Goal: Task Accomplishment & Management: Manage account settings

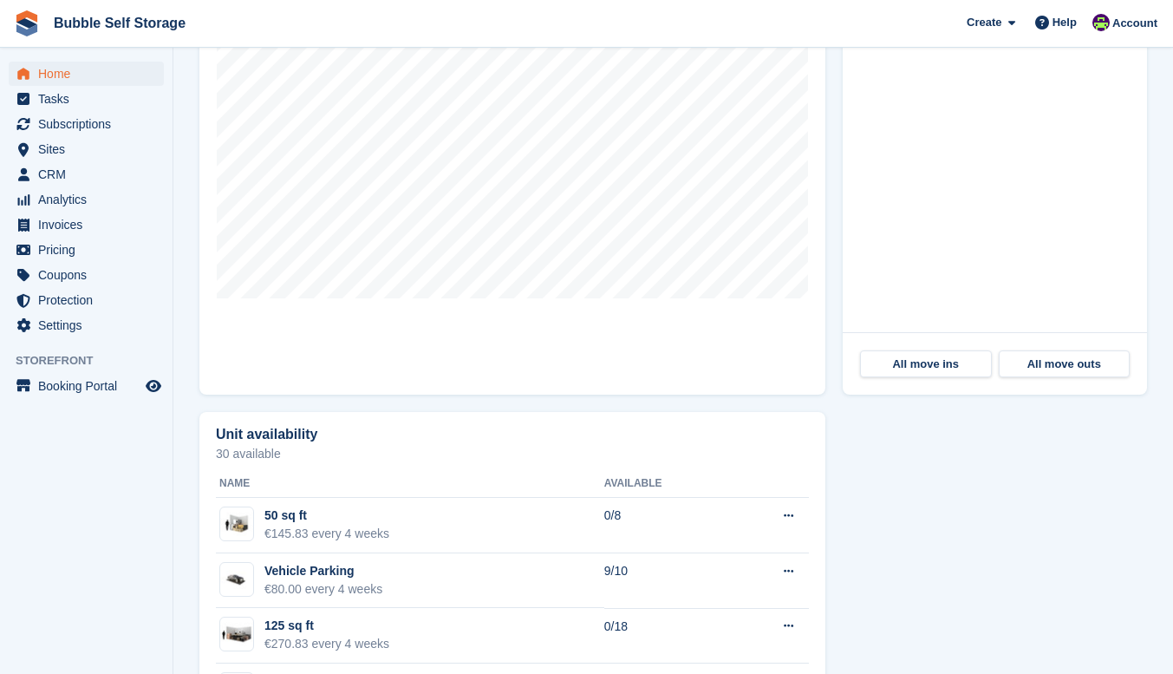
scroll to position [405, 0]
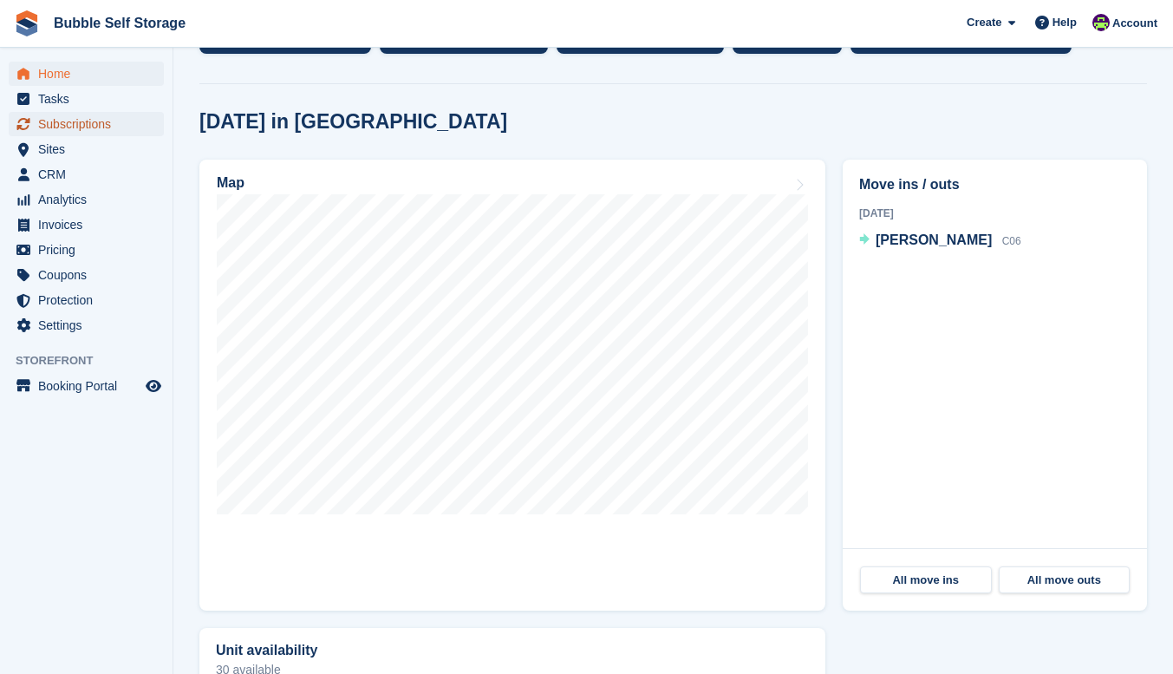
click at [77, 123] on span "Subscriptions" at bounding box center [90, 124] width 104 height 24
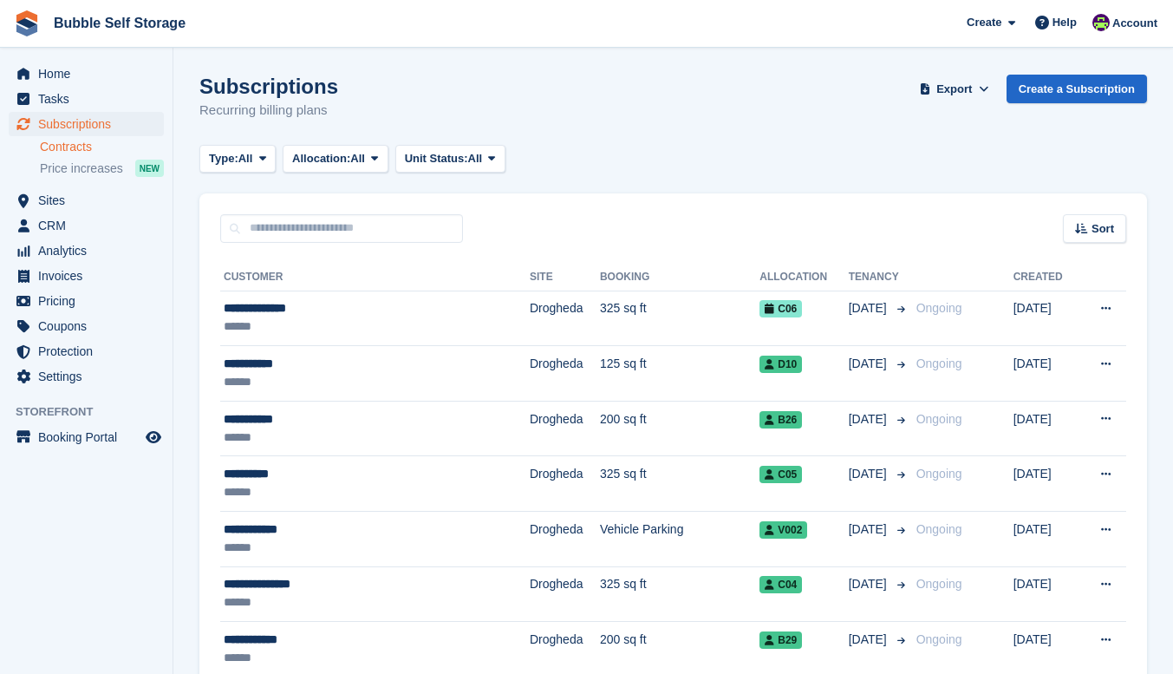
click at [66, 148] on link "Contracts" at bounding box center [102, 147] width 124 height 16
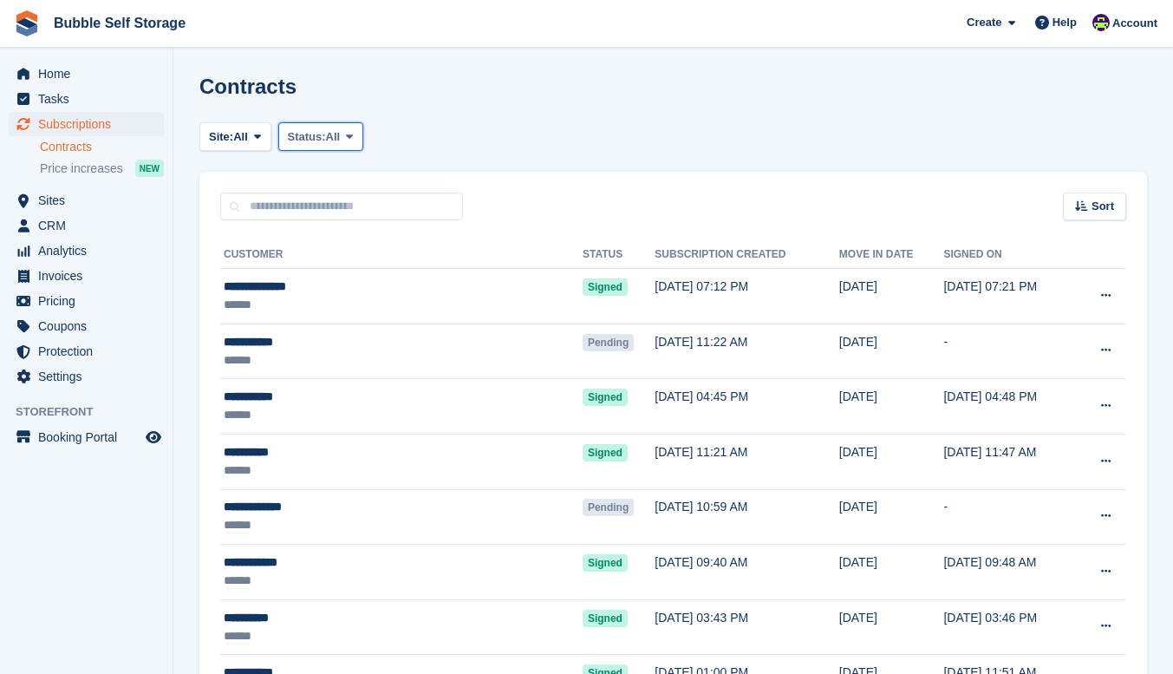
click at [352, 136] on icon at bounding box center [349, 136] width 7 height 11
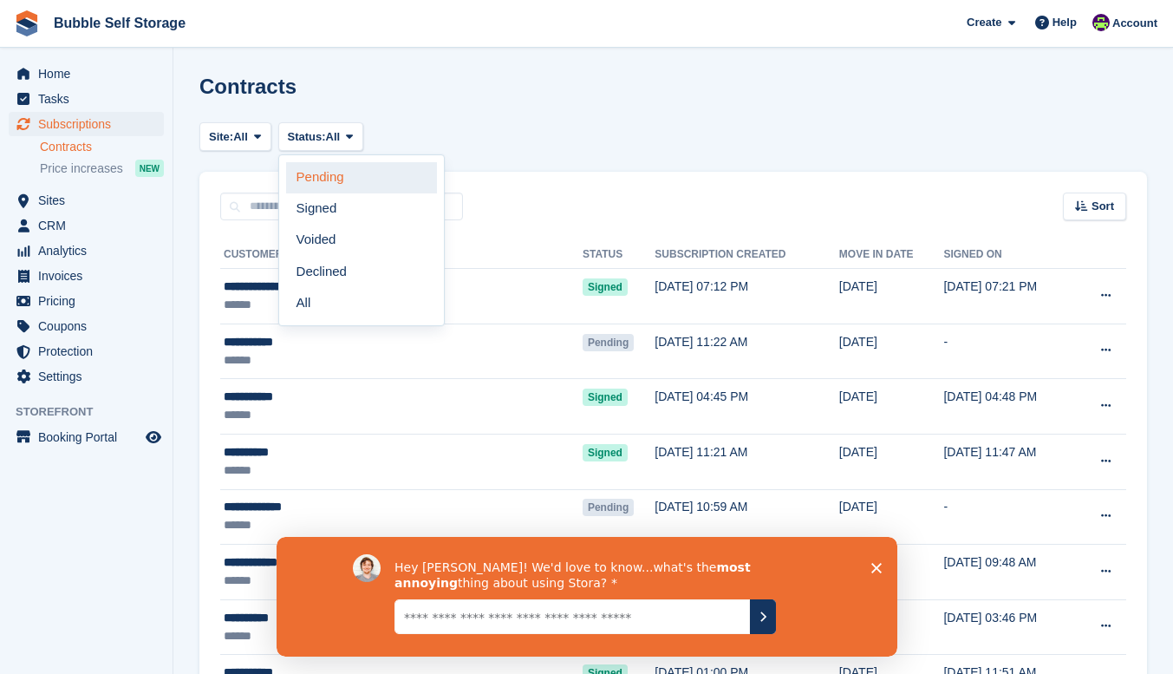
click at [343, 181] on link "Pending" at bounding box center [361, 177] width 151 height 31
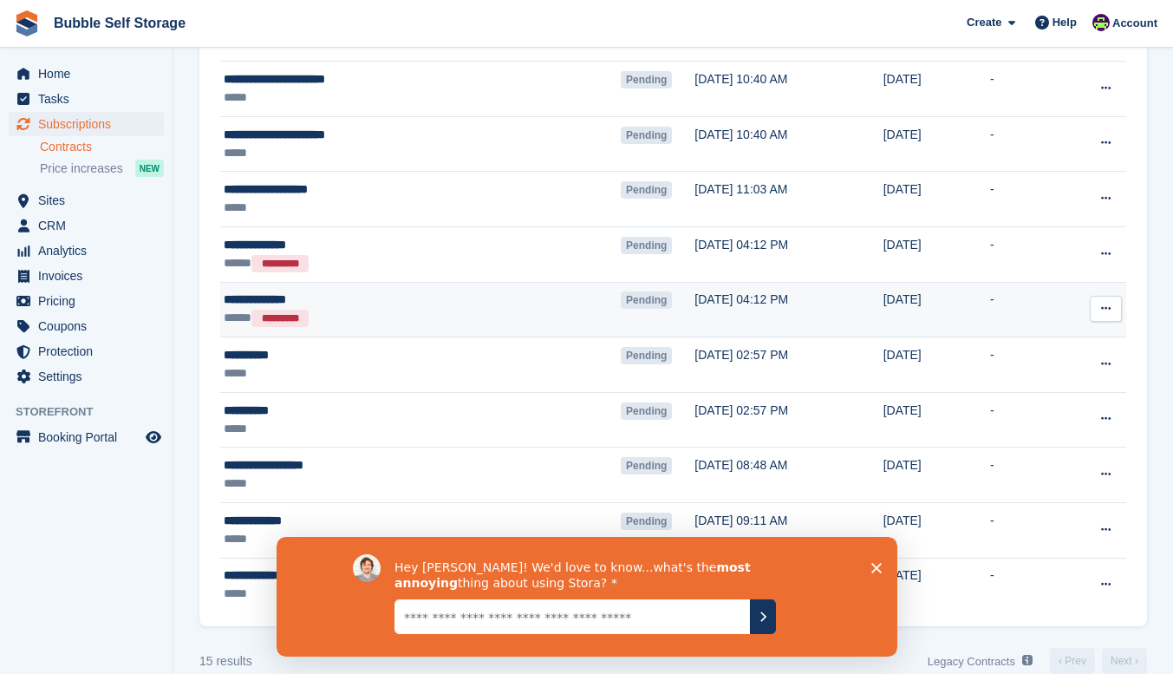
scroll to position [510, 0]
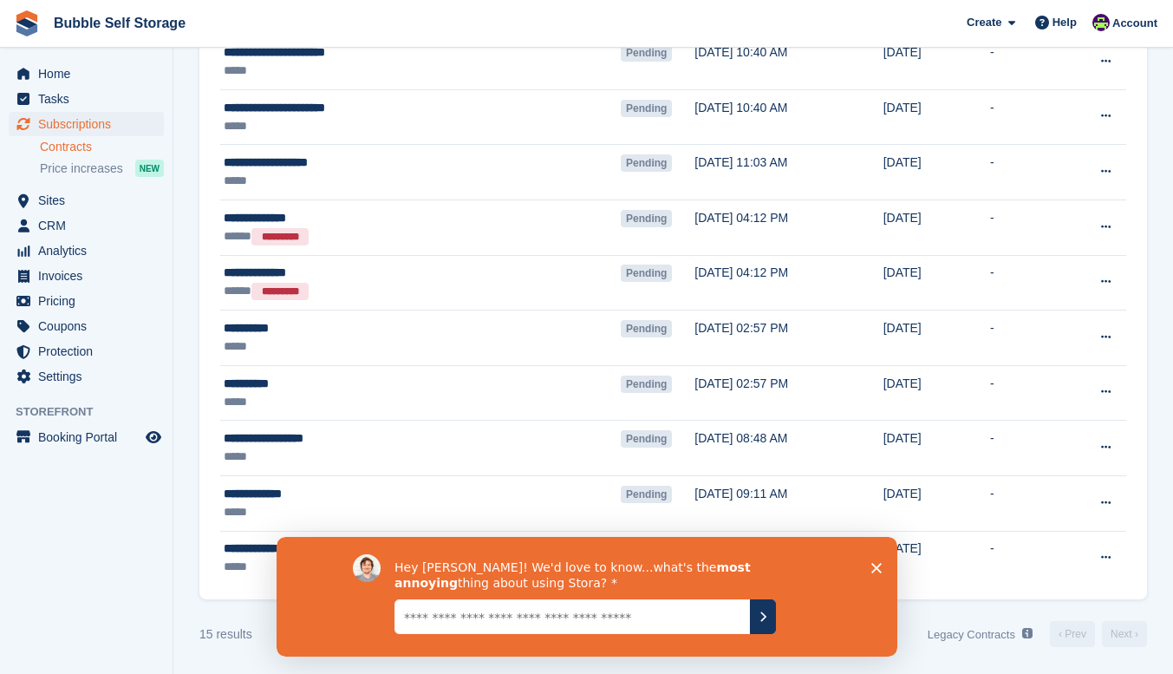
click at [876, 562] on icon "Close survey" at bounding box center [875, 567] width 10 height 10
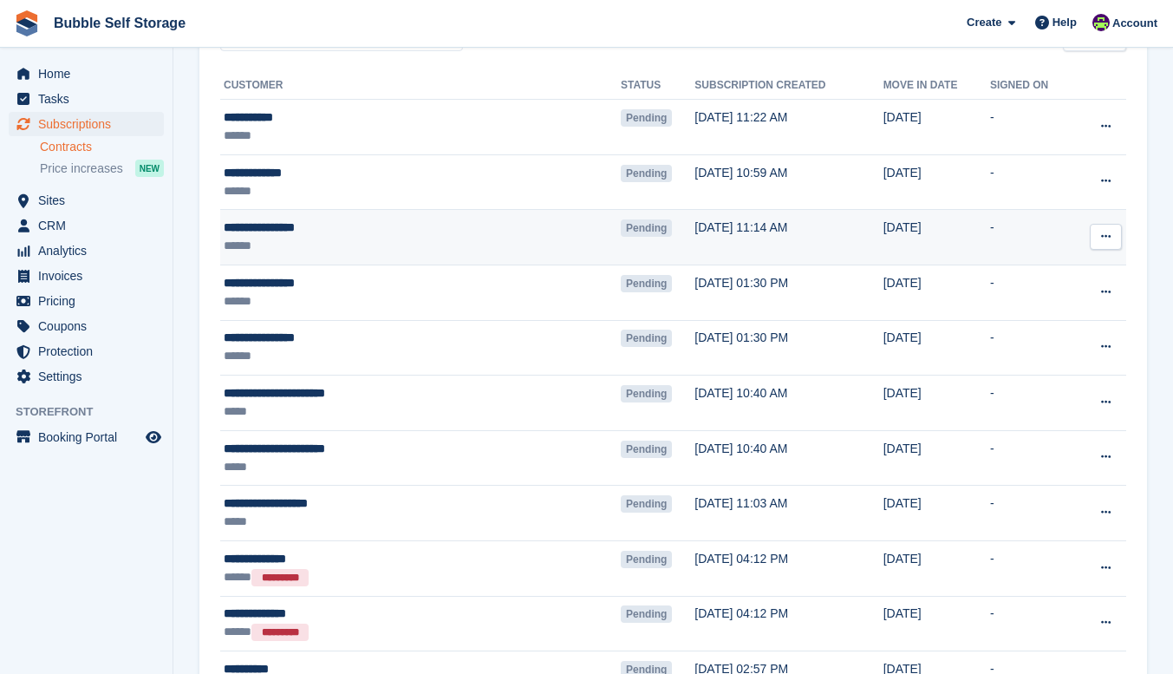
scroll to position [76, 0]
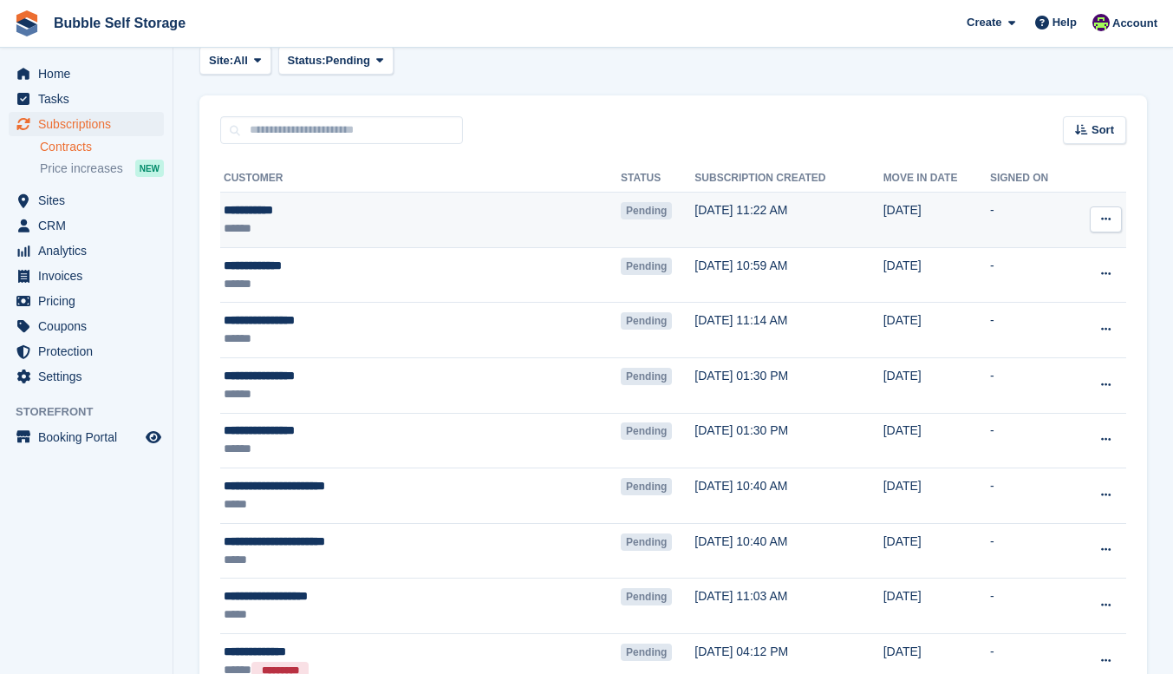
click at [326, 220] on div "******" at bounding box center [361, 228] width 275 height 18
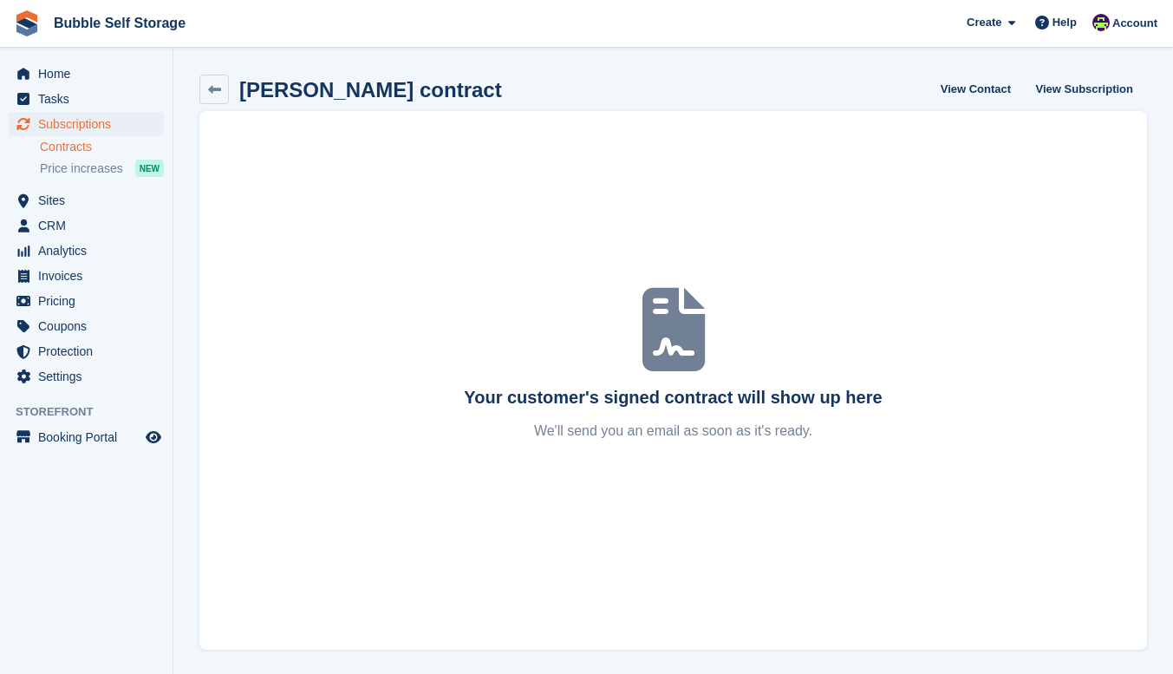
click at [294, 86] on h2 "David Brady contract" at bounding box center [370, 89] width 263 height 23
click at [79, 118] on span "Subscriptions" at bounding box center [90, 124] width 104 height 24
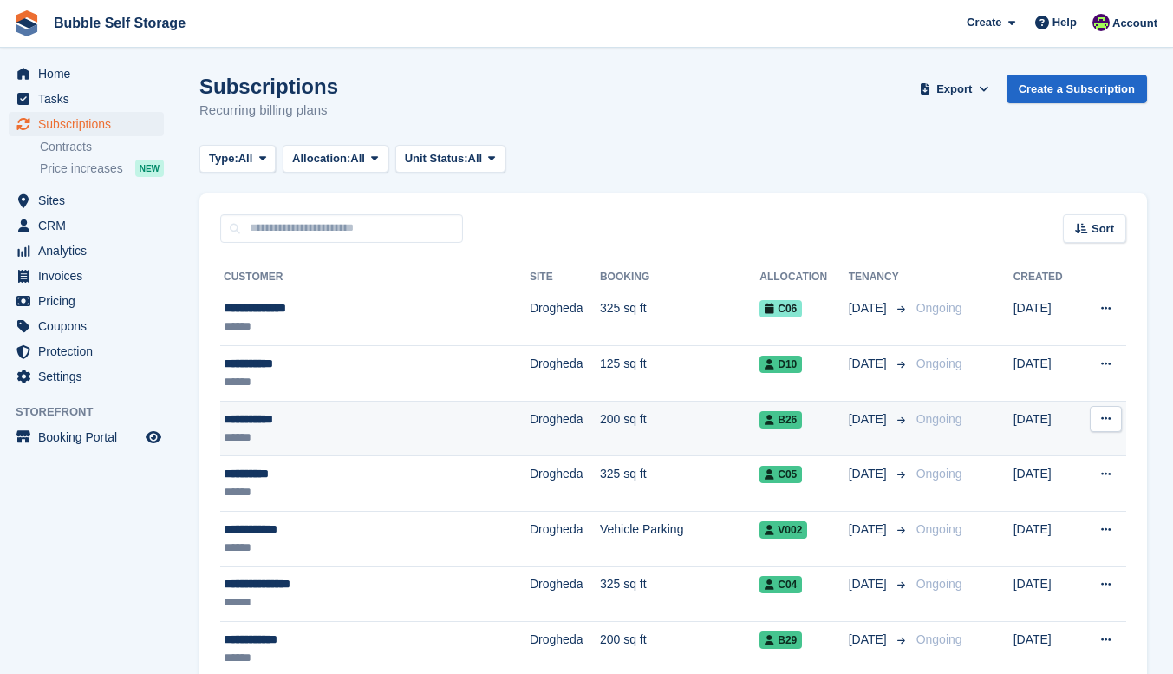
click at [263, 426] on div "**********" at bounding box center [339, 419] width 231 height 18
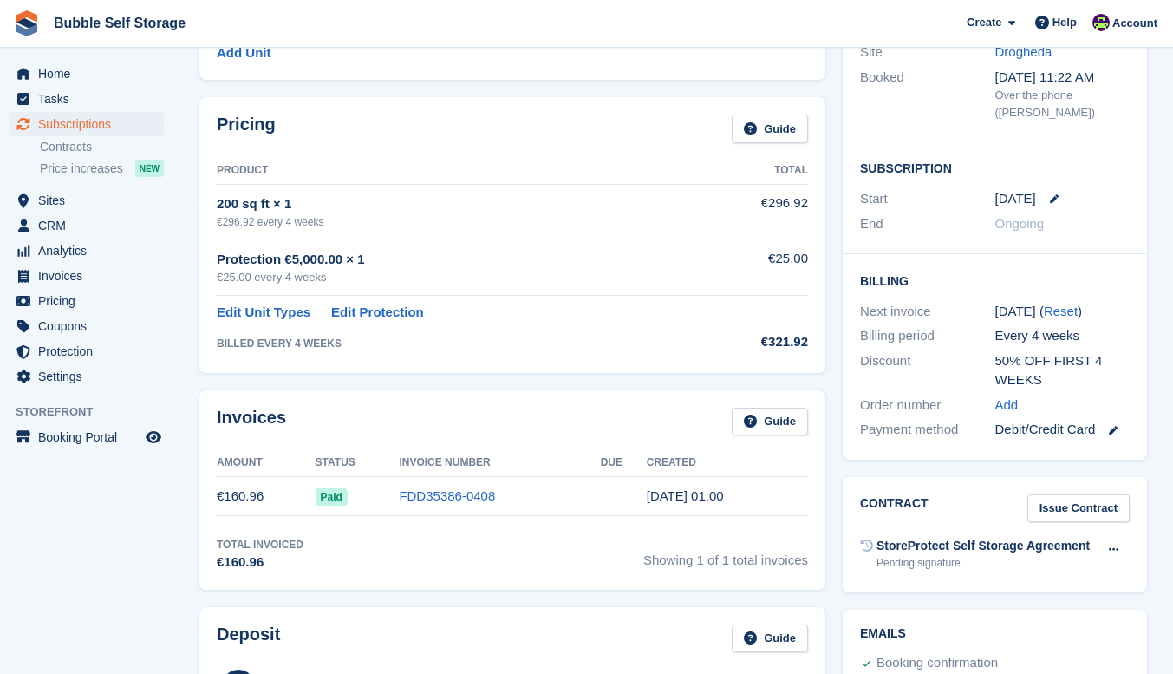
scroll to position [520, 0]
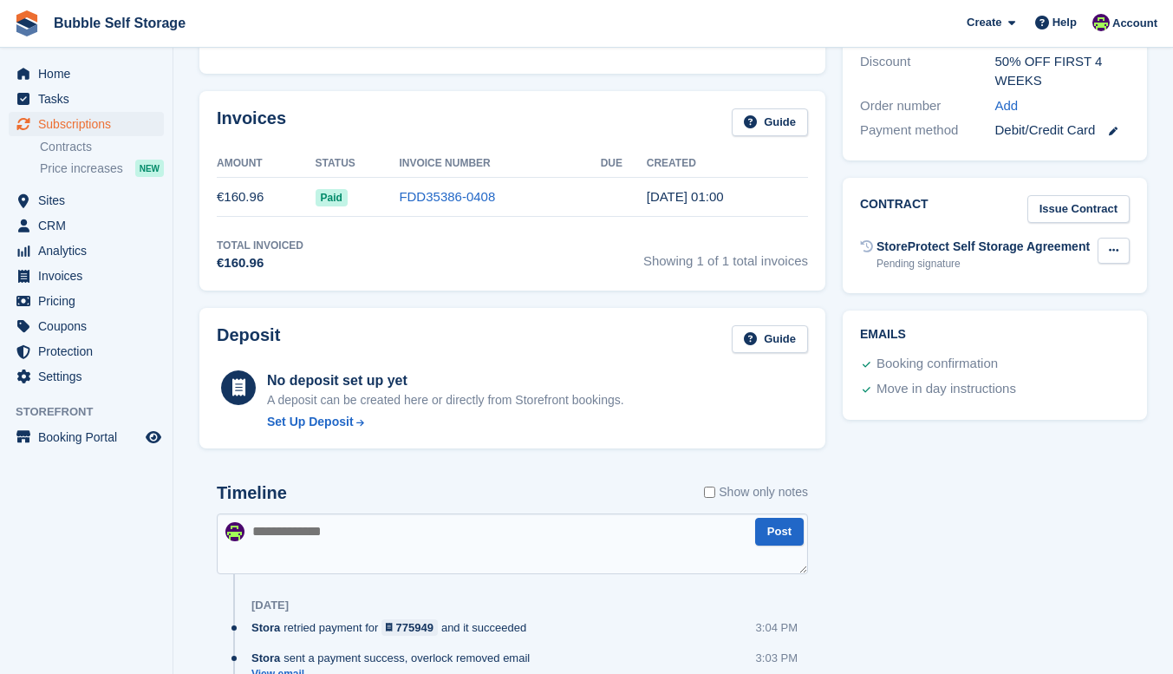
click at [1110, 248] on icon at bounding box center [1114, 249] width 10 height 11
click at [1040, 309] on p "Send contract" at bounding box center [1046, 307] width 151 height 23
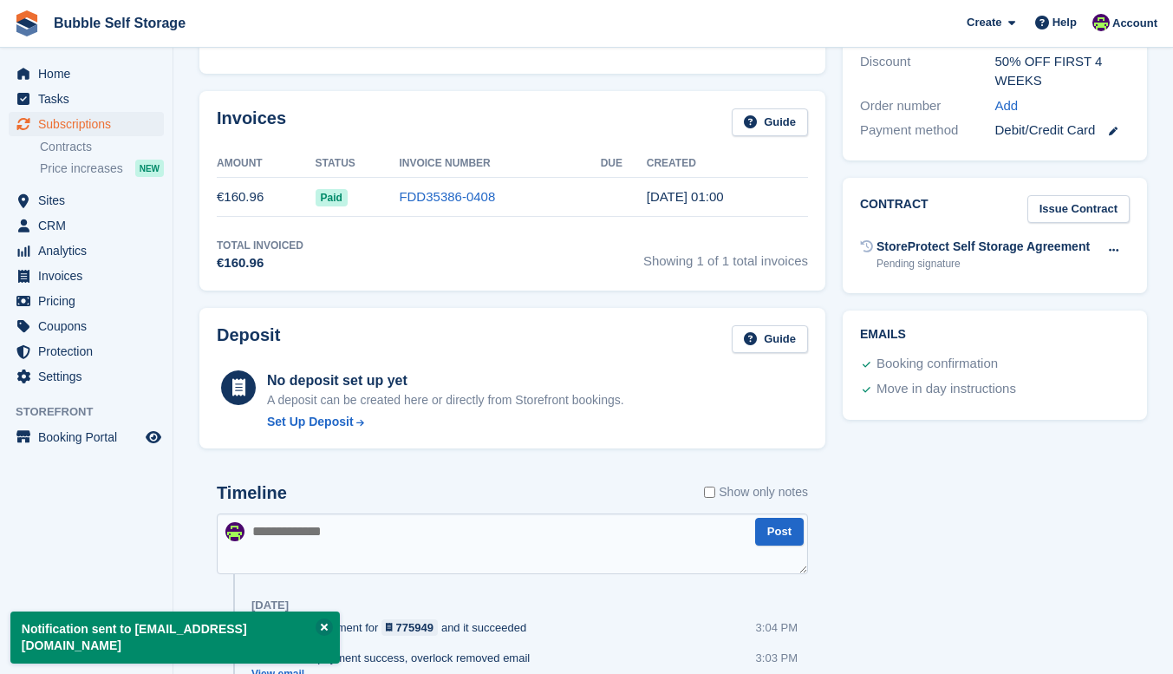
scroll to position [347, 0]
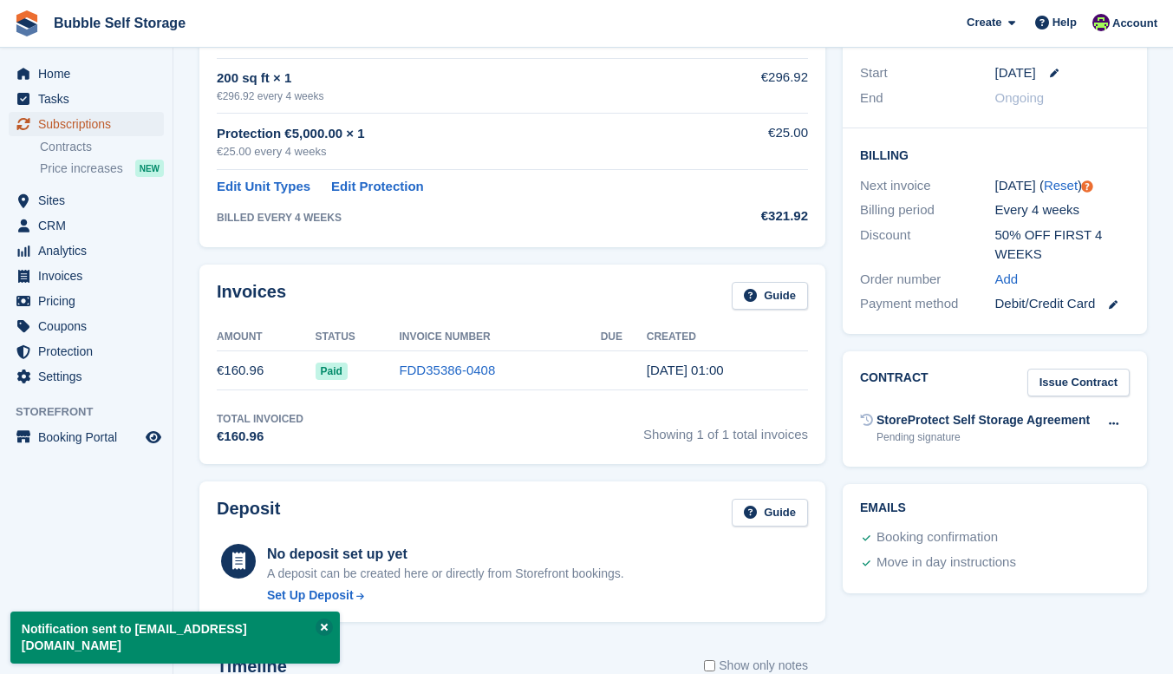
click at [85, 120] on span "Subscriptions" at bounding box center [90, 124] width 104 height 24
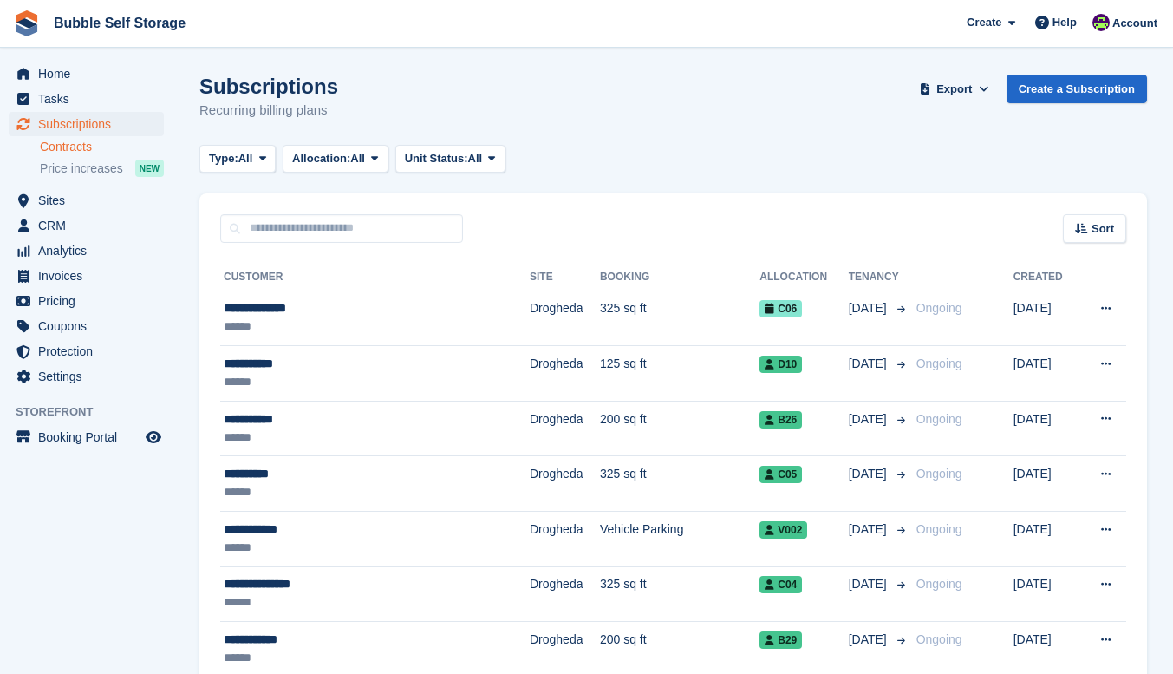
click at [62, 147] on link "Contracts" at bounding box center [102, 147] width 124 height 16
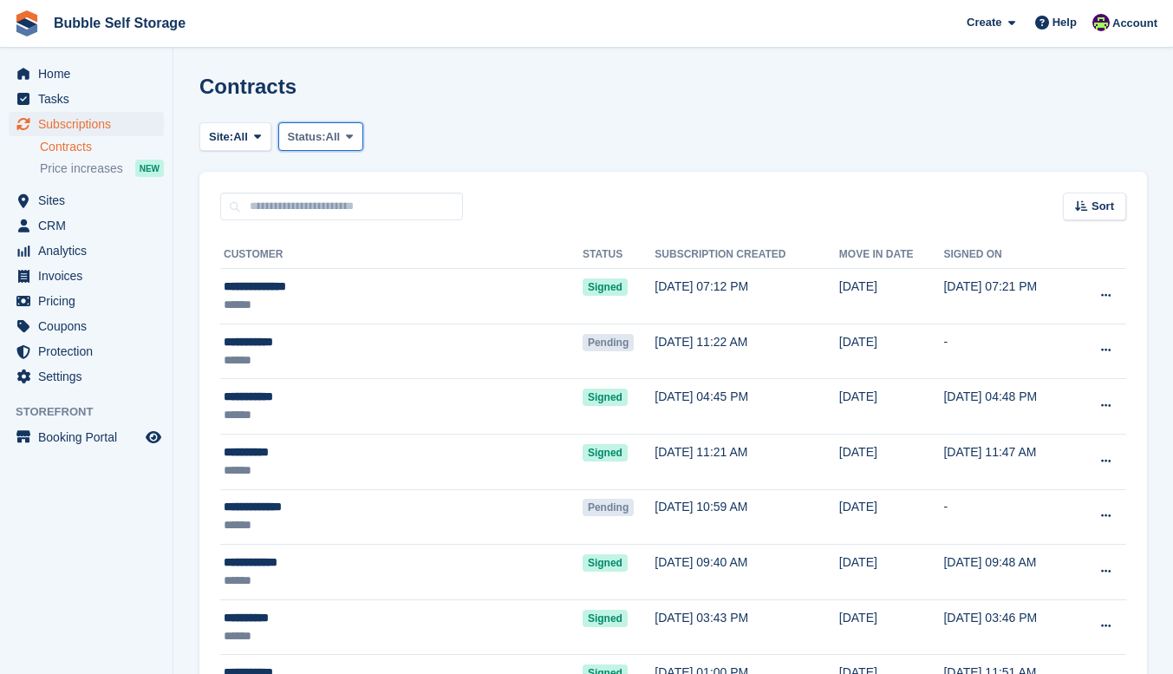
click at [315, 136] on span "Status:" at bounding box center [307, 136] width 38 height 17
click at [343, 185] on link "Pending" at bounding box center [361, 177] width 151 height 31
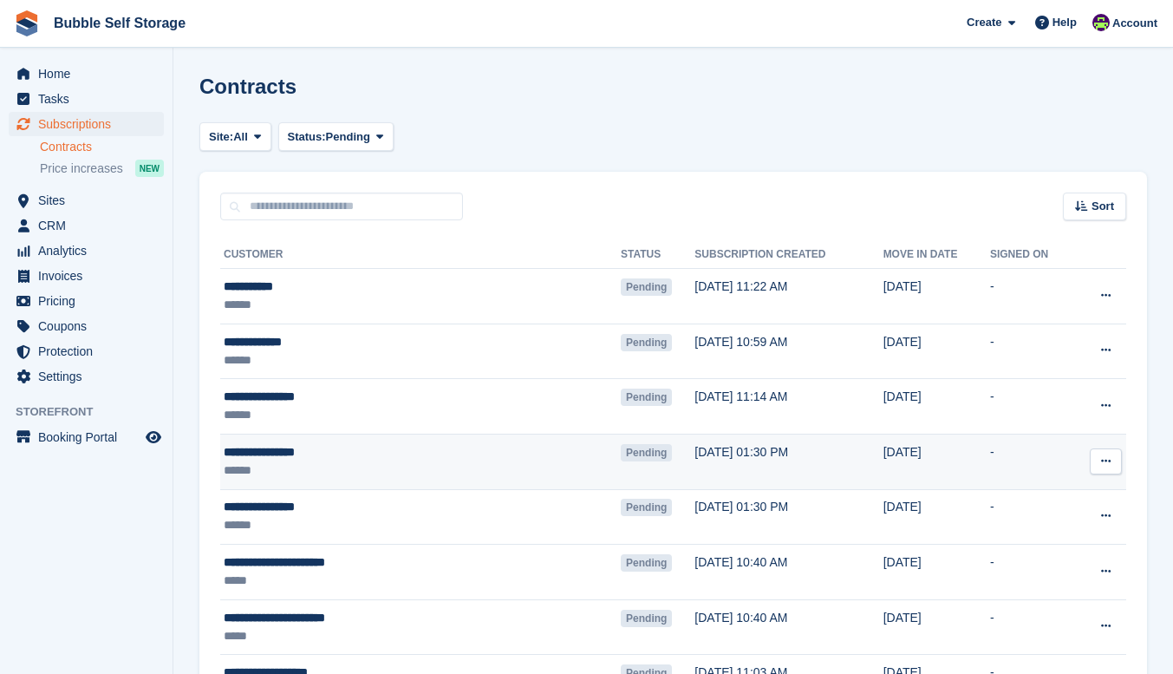
click at [328, 457] on div "**********" at bounding box center [361, 452] width 275 height 18
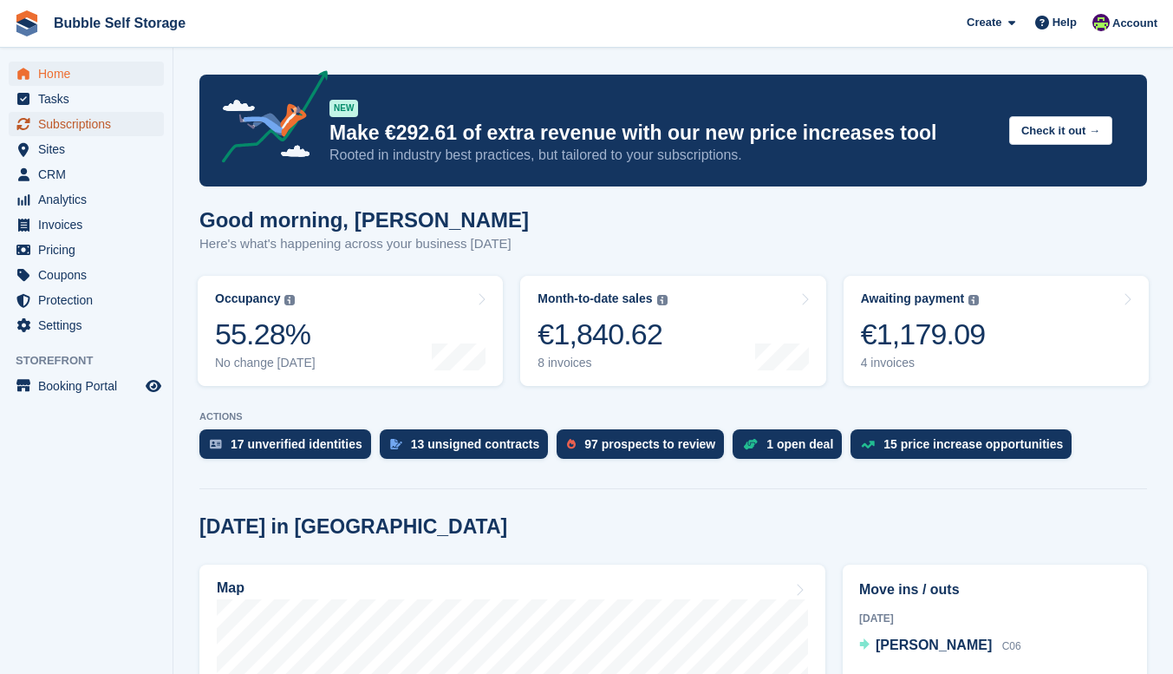
click at [90, 126] on span "Subscriptions" at bounding box center [90, 124] width 104 height 24
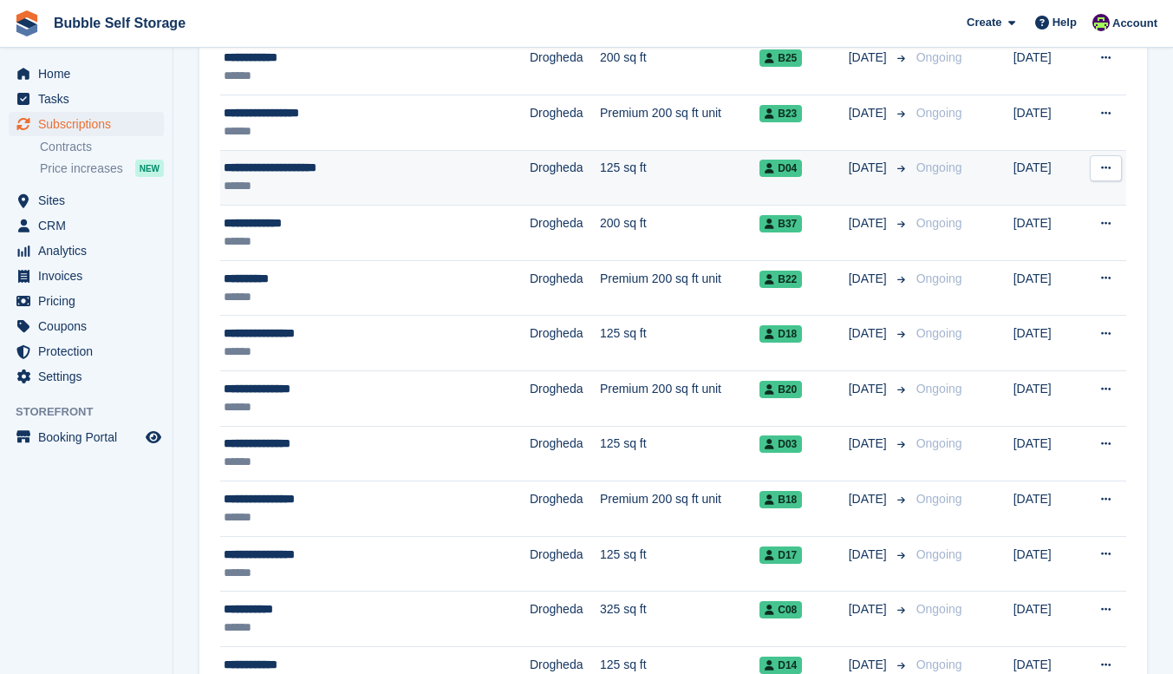
scroll to position [693, 0]
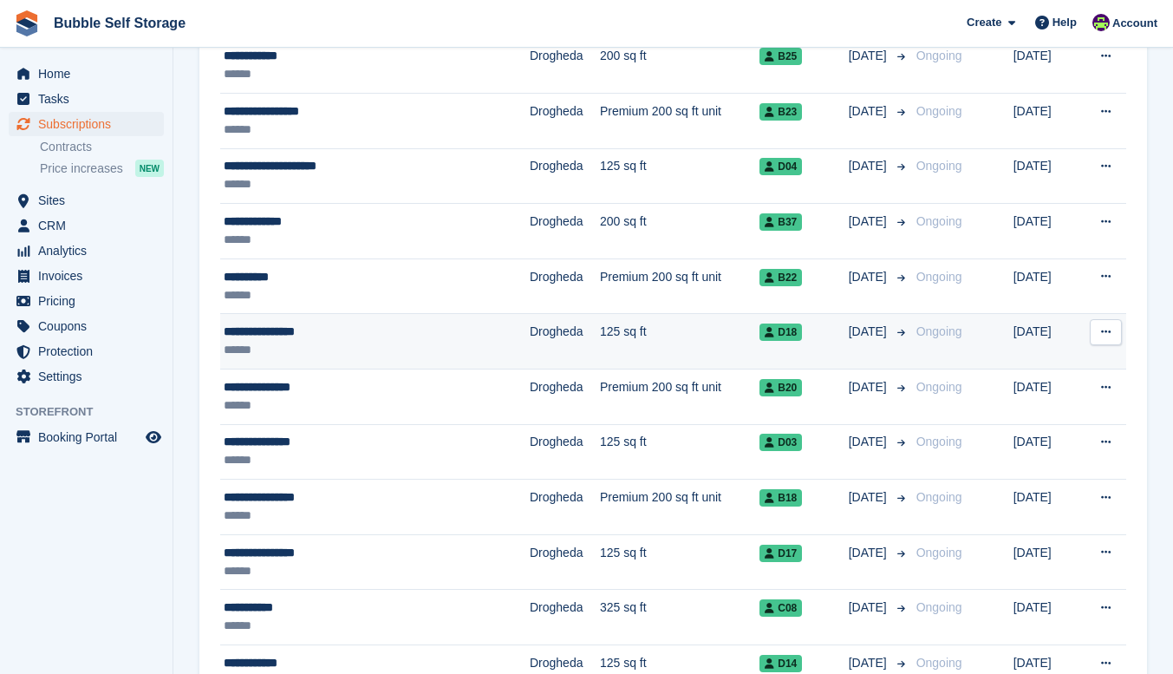
click at [306, 340] on div "**********" at bounding box center [339, 331] width 231 height 18
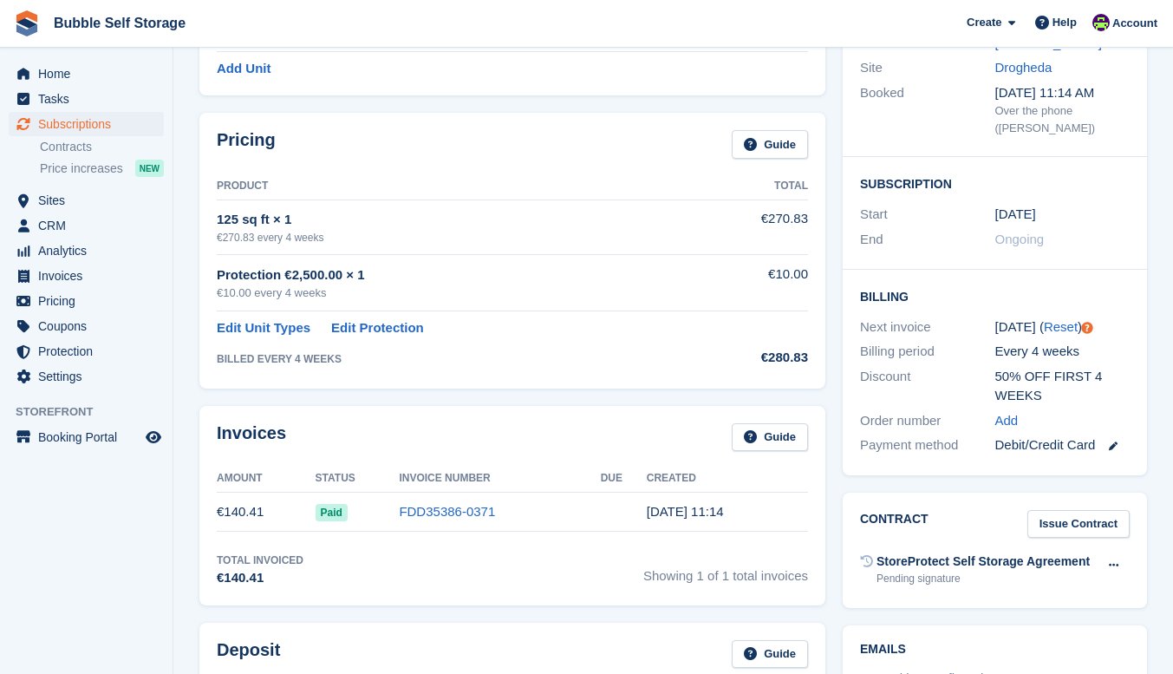
scroll to position [347, 0]
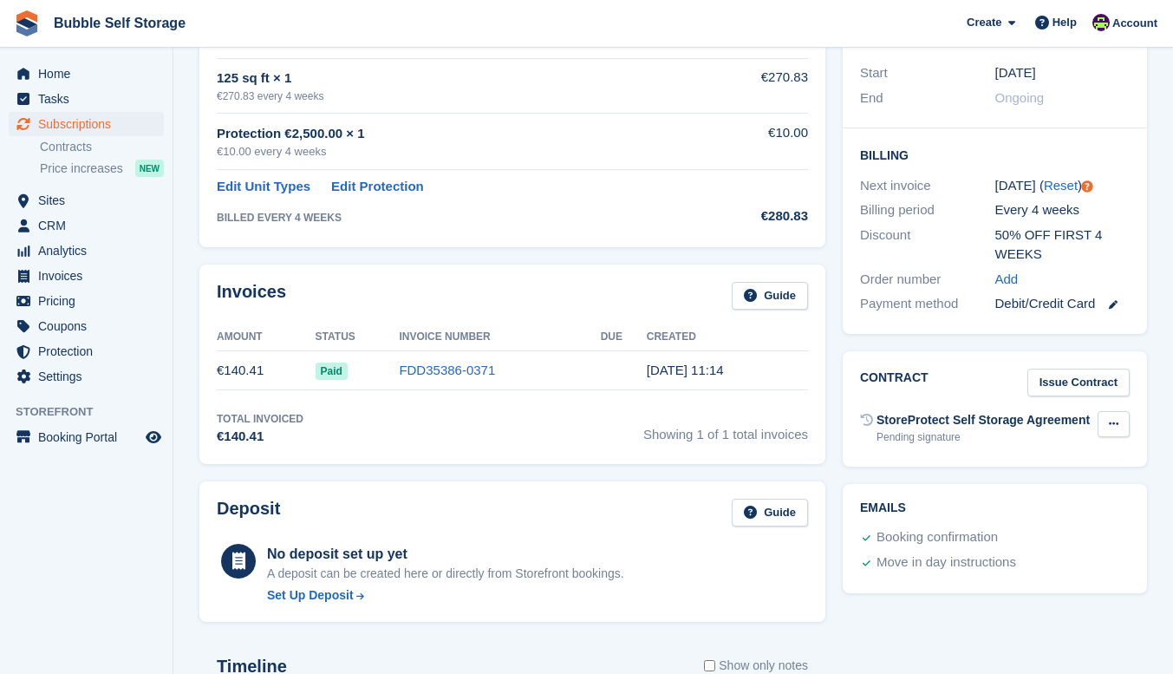
click at [1112, 422] on icon at bounding box center [1114, 423] width 10 height 11
click at [1031, 479] on p "Send reminder" at bounding box center [1046, 480] width 151 height 23
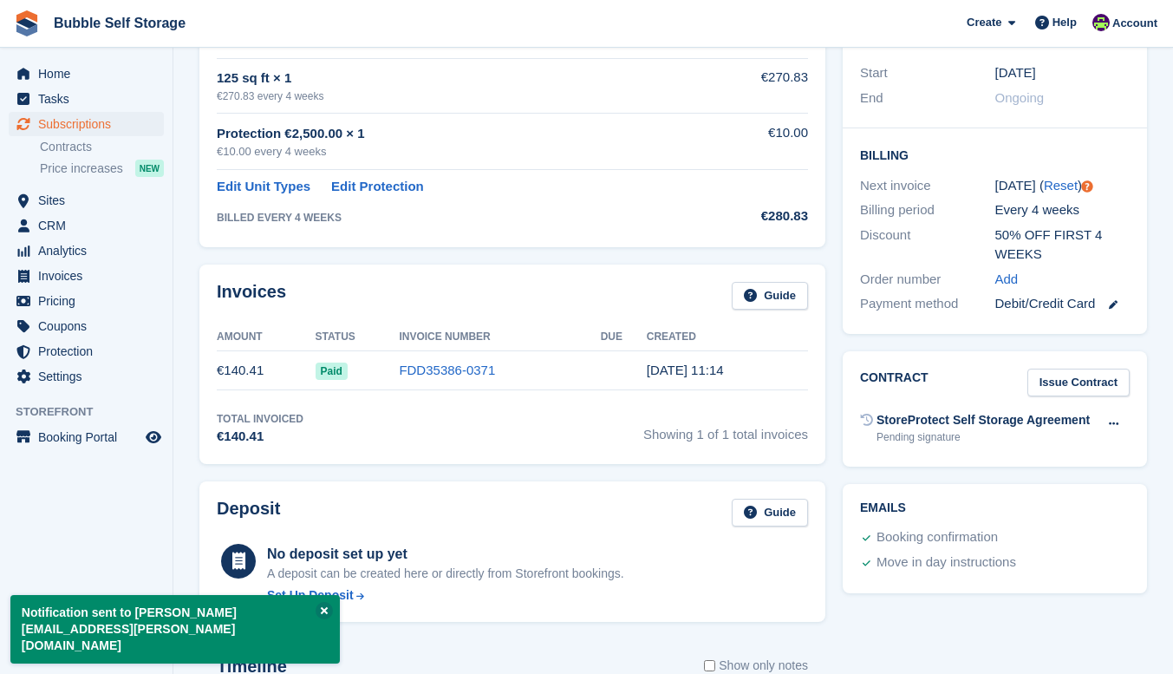
scroll to position [0, 0]
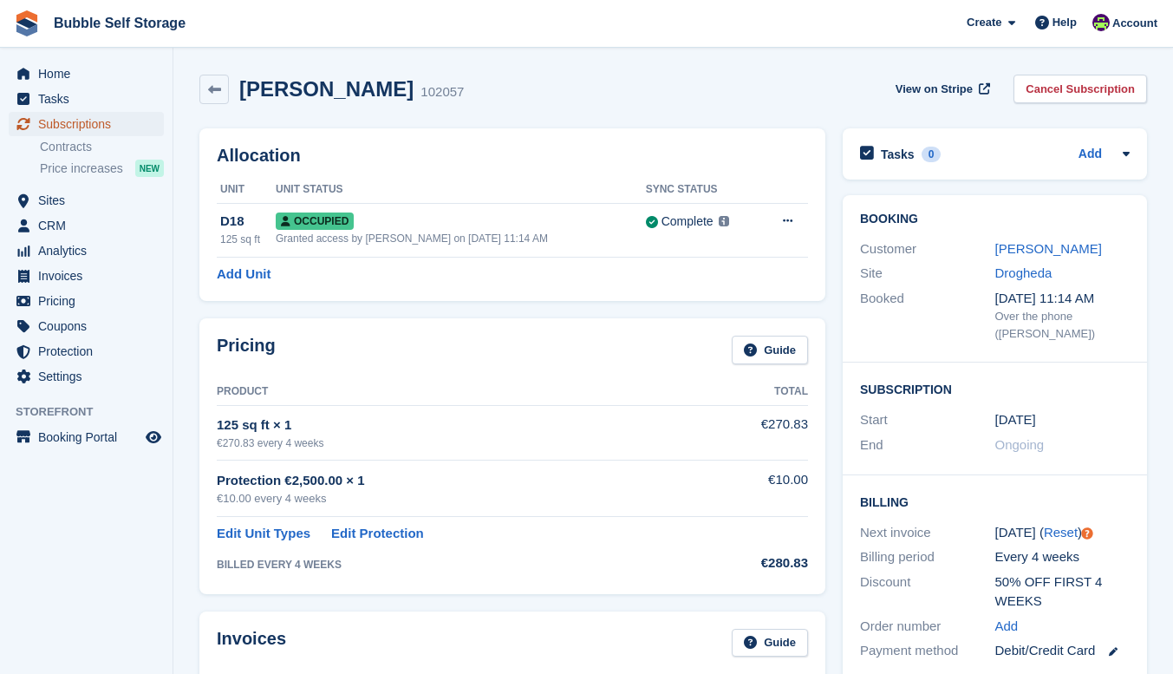
click at [78, 123] on span "Subscriptions" at bounding box center [90, 124] width 104 height 24
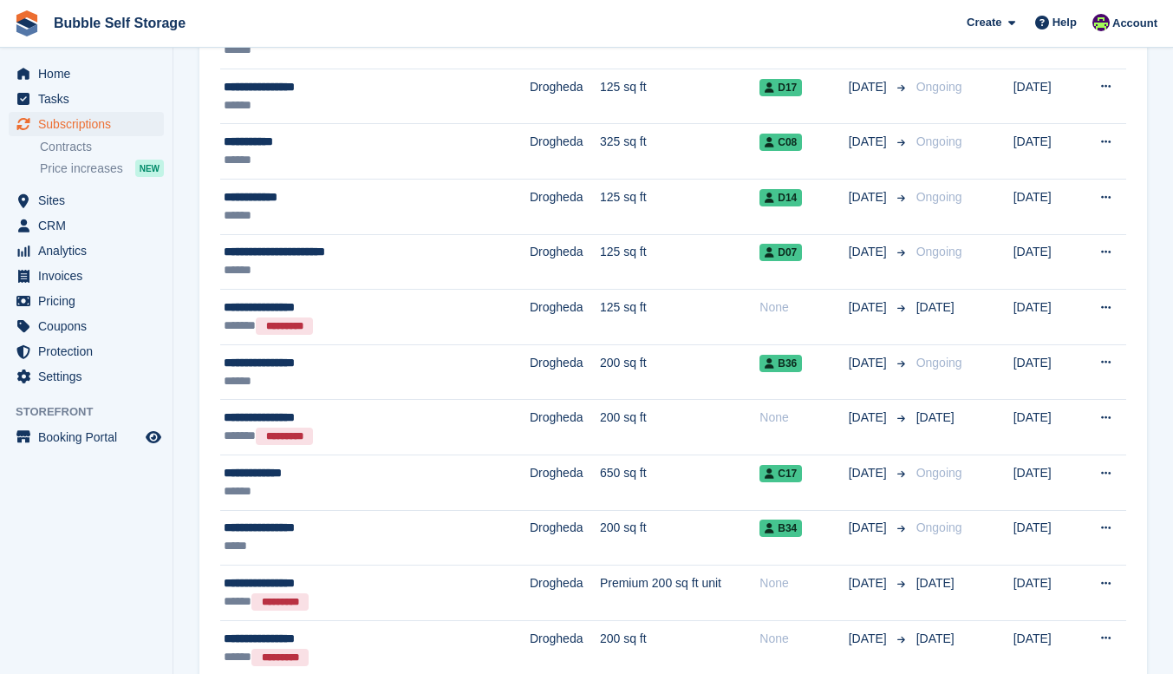
scroll to position [1214, 0]
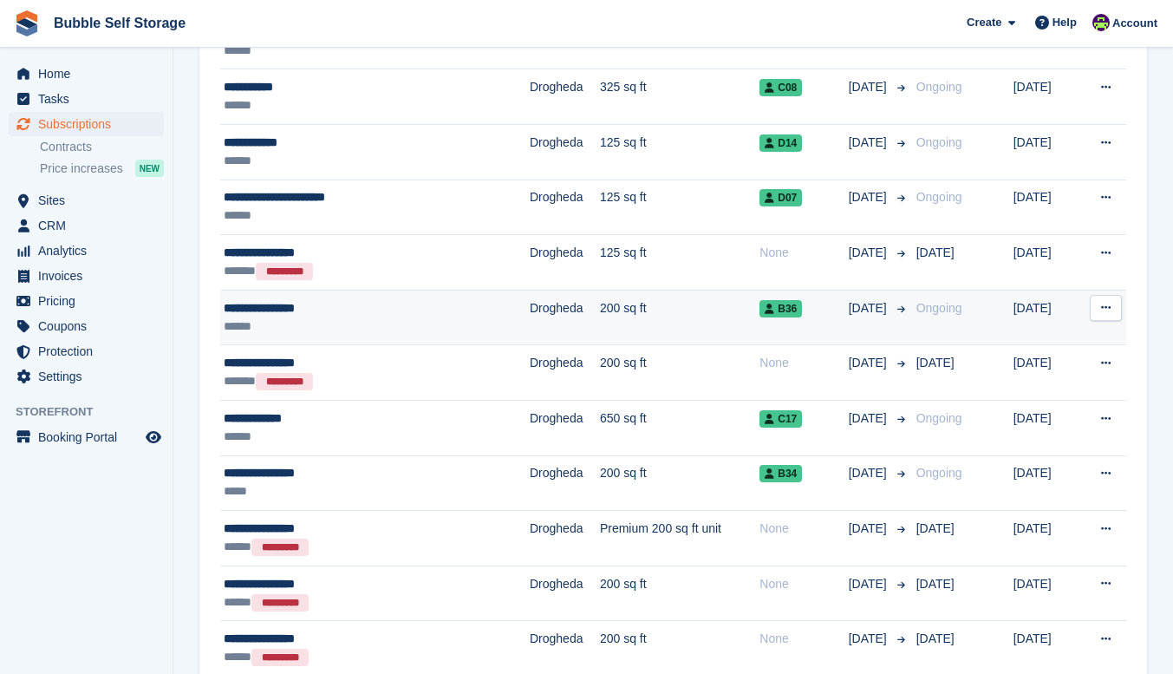
click at [1026, 315] on td "6 Aug" at bounding box center [1045, 317] width 65 height 55
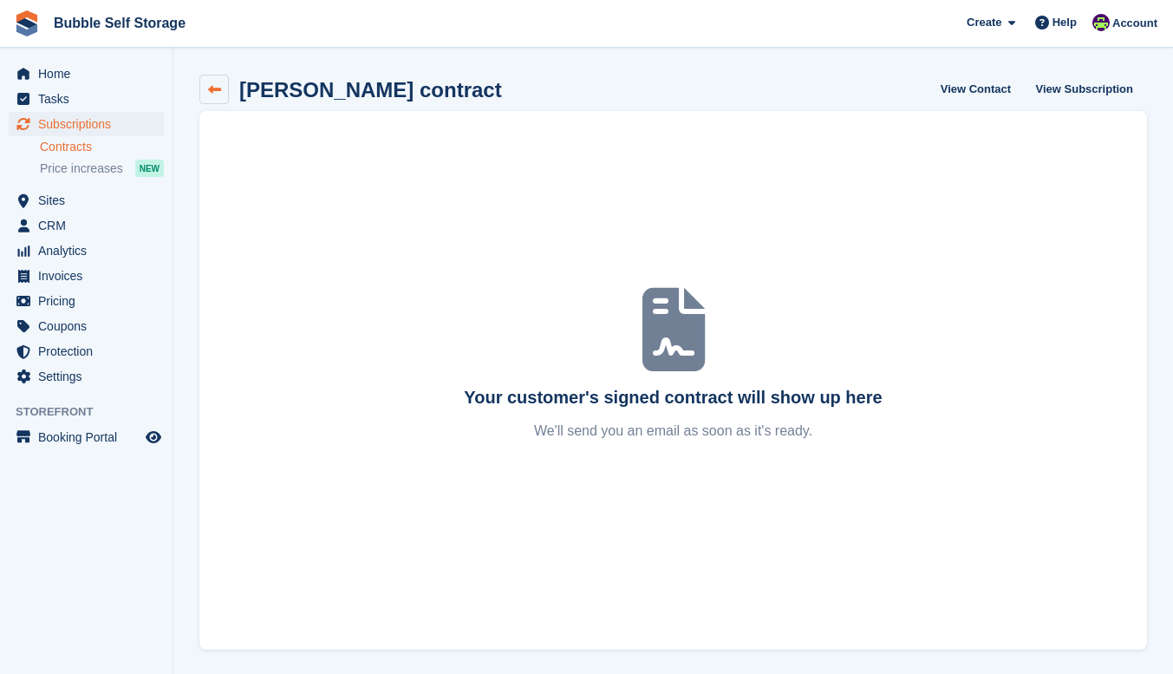
click at [220, 88] on icon at bounding box center [214, 89] width 13 height 13
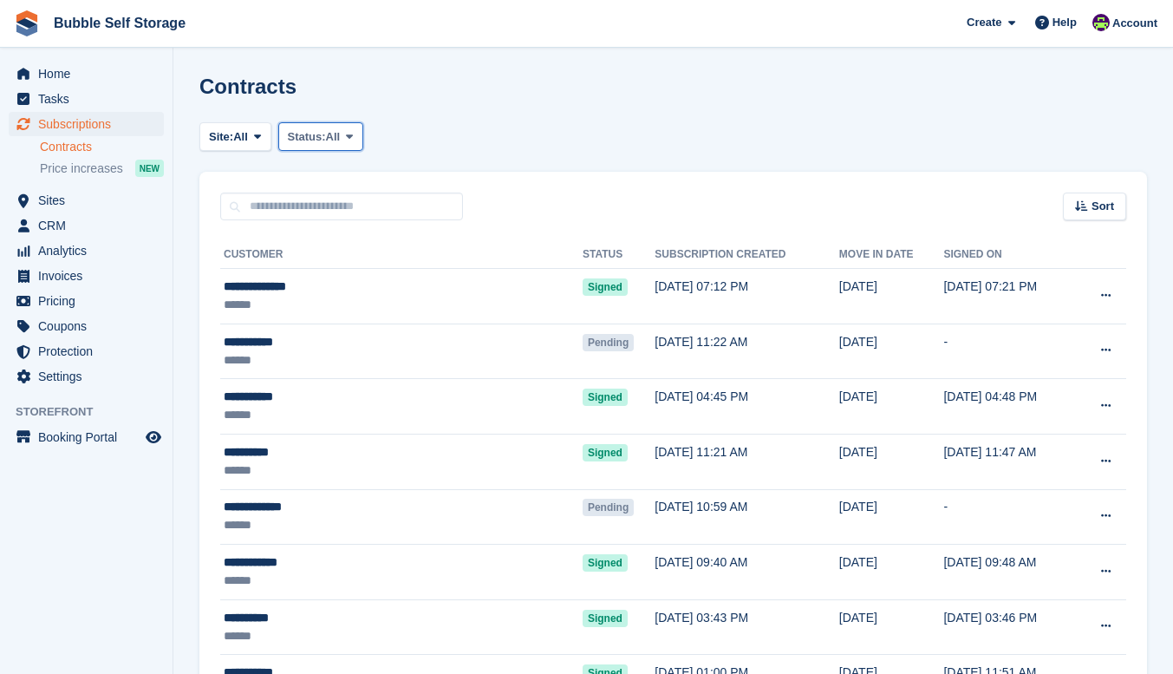
click at [325, 140] on span "Status:" at bounding box center [307, 136] width 38 height 17
click at [336, 181] on link "Pending" at bounding box center [361, 177] width 151 height 31
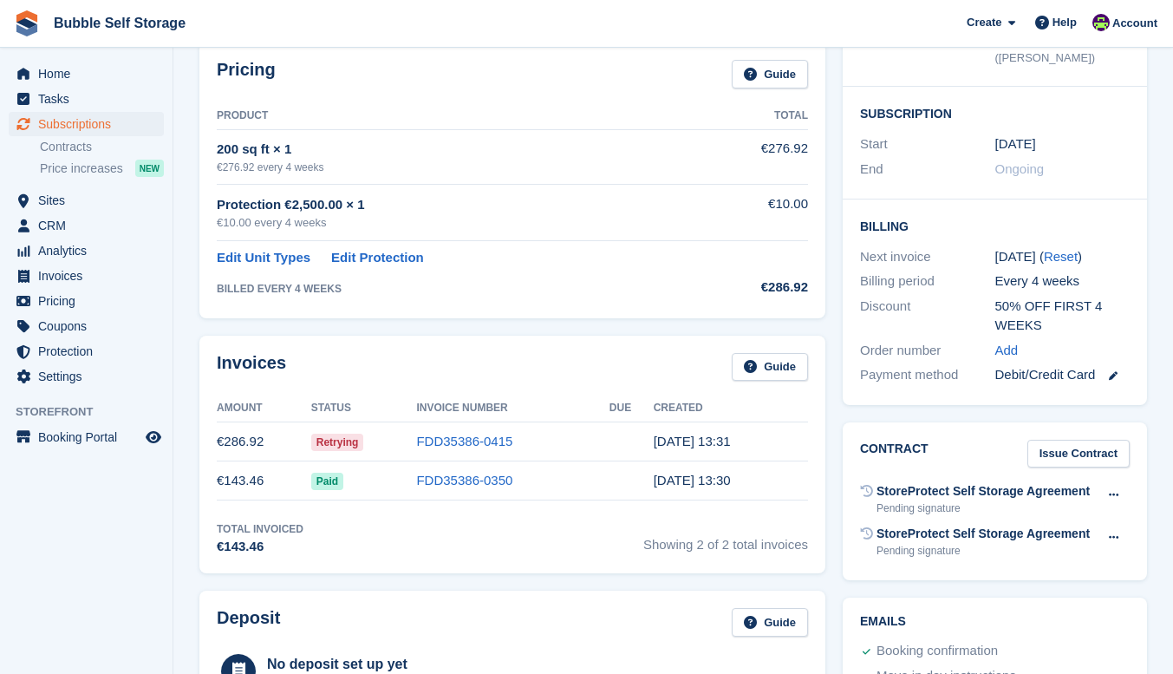
scroll to position [347, 0]
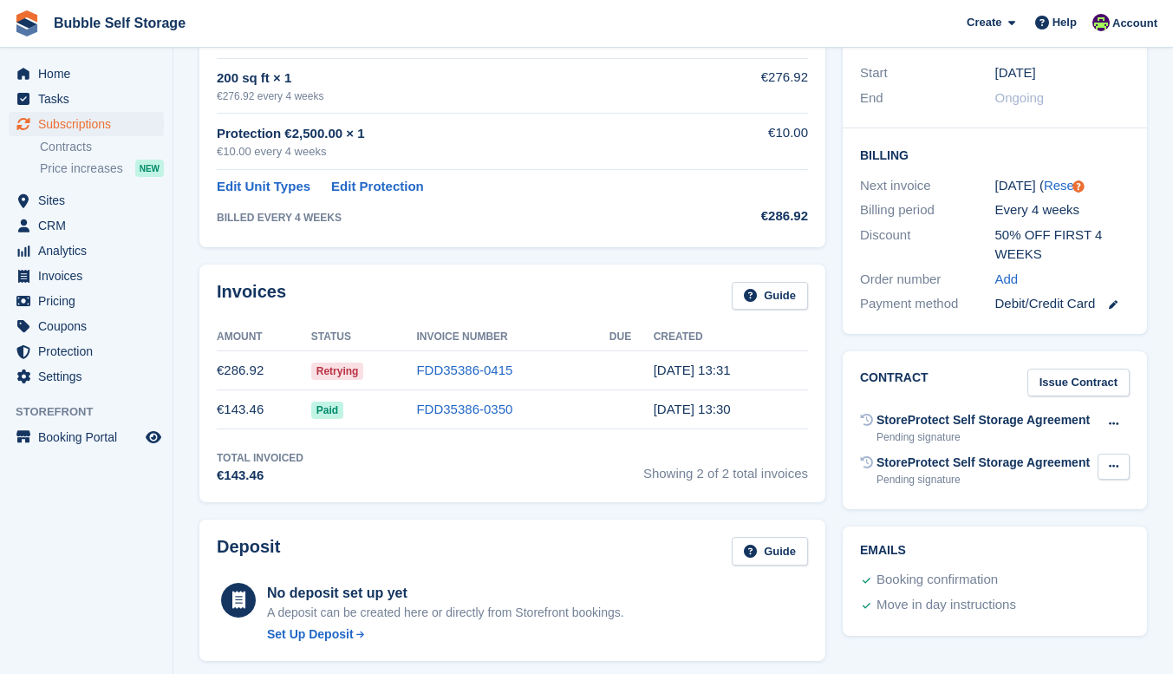
click at [1113, 460] on icon at bounding box center [1114, 465] width 10 height 11
click at [1115, 418] on icon at bounding box center [1114, 423] width 10 height 11
click at [1050, 469] on p "Send reminder" at bounding box center [1046, 480] width 151 height 23
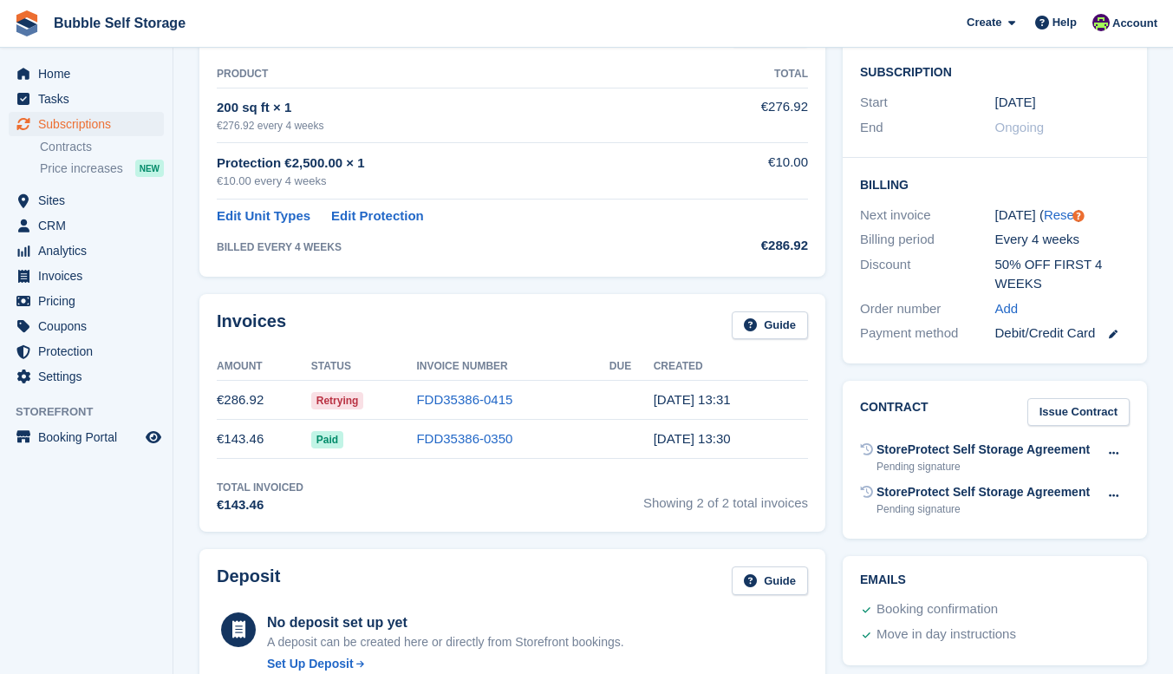
scroll to position [0, 0]
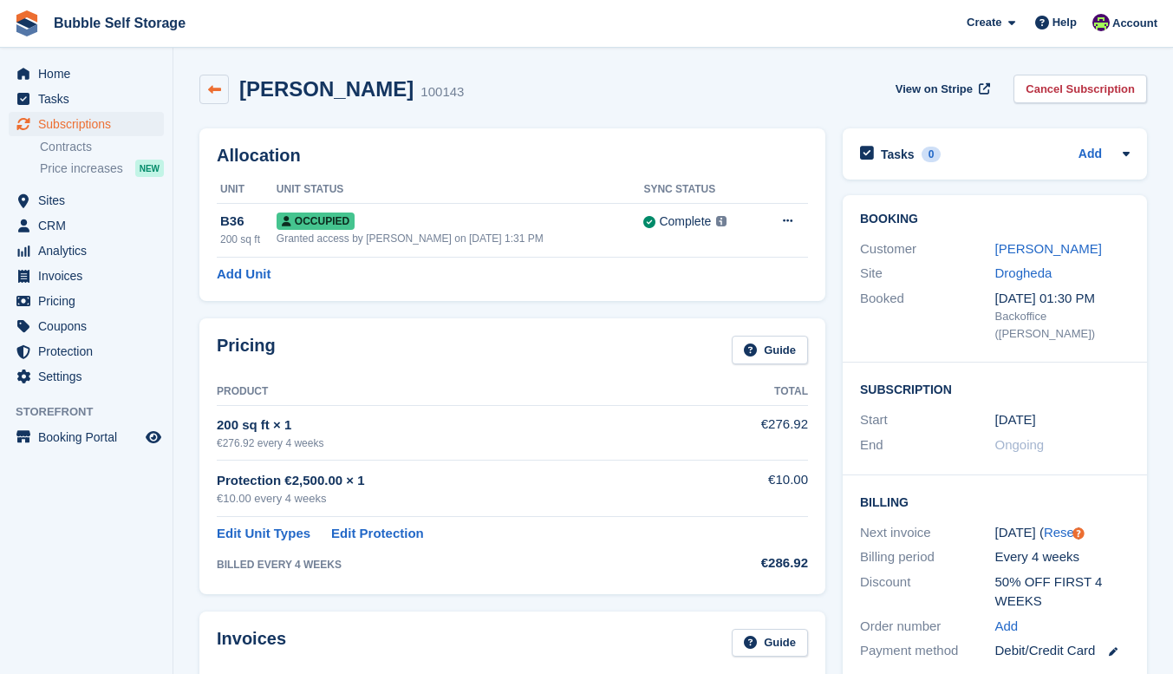
click at [220, 89] on icon at bounding box center [214, 89] width 13 height 13
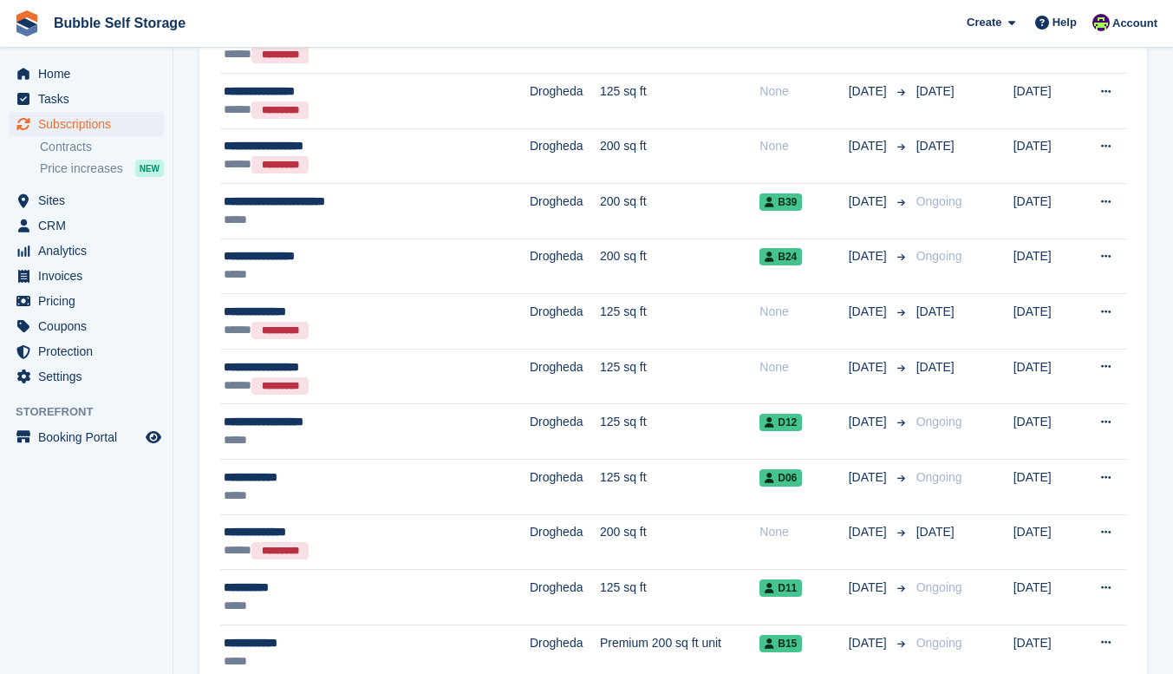
scroll to position [1820, 0]
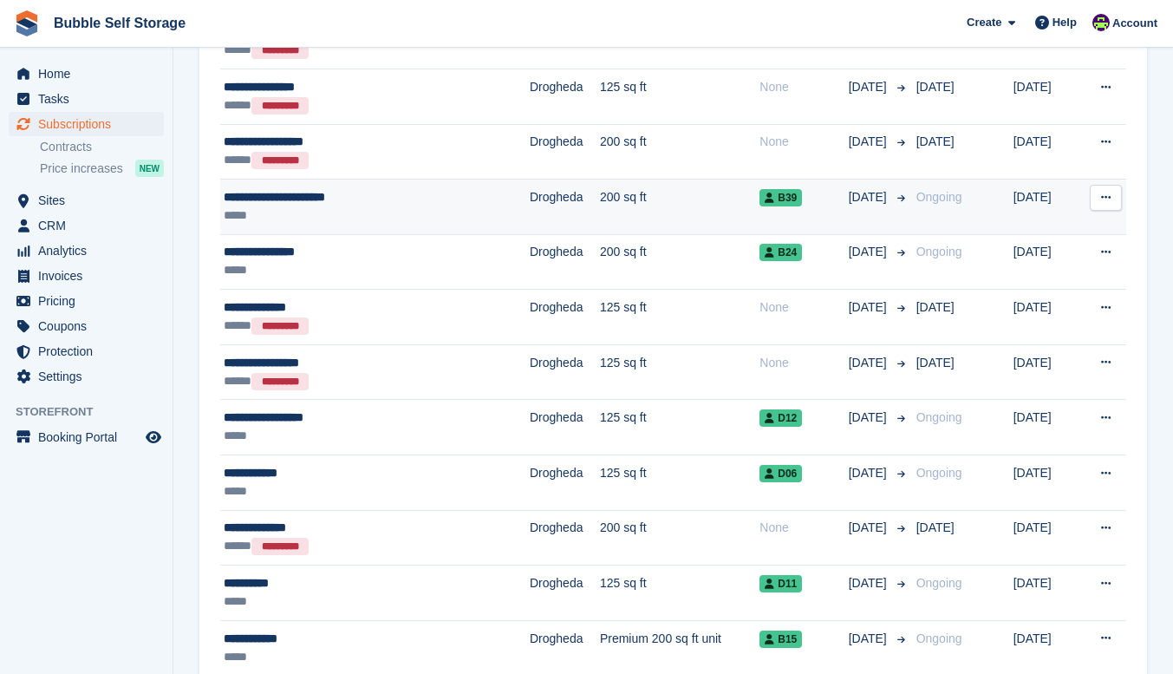
click at [960, 195] on td "Ongoing" at bounding box center [961, 206] width 104 height 55
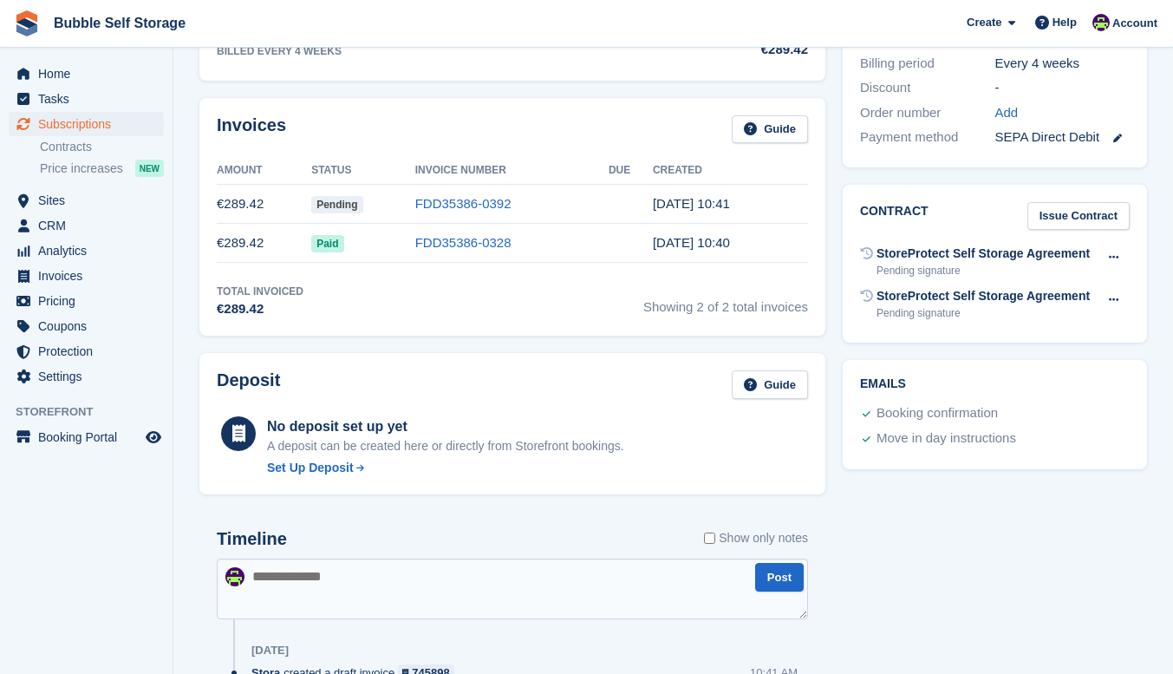
scroll to position [520, 0]
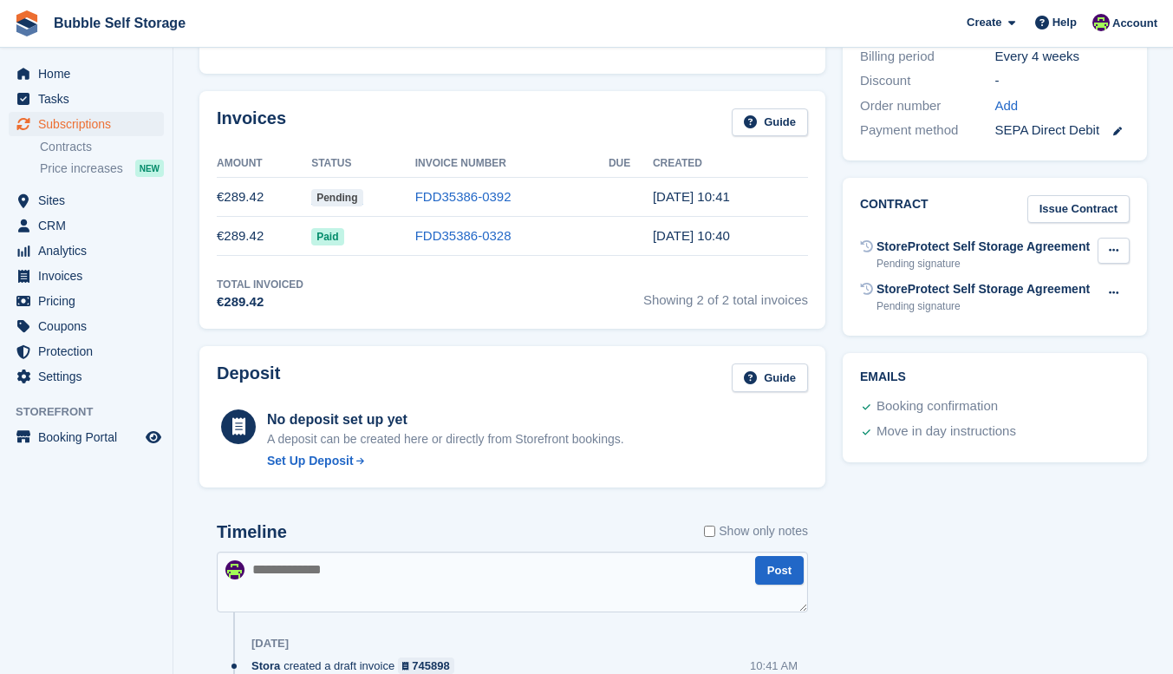
click at [1110, 238] on button at bounding box center [1113, 251] width 32 height 26
click at [1112, 238] on button at bounding box center [1113, 251] width 32 height 26
click at [1116, 276] on div "StoreProtect Self Storage Agreement Pending signature Void contract Send remind…" at bounding box center [995, 297] width 270 height 42
click at [1113, 280] on button at bounding box center [1113, 293] width 32 height 26
click at [1037, 338] on p "Send reminder" at bounding box center [1046, 349] width 151 height 23
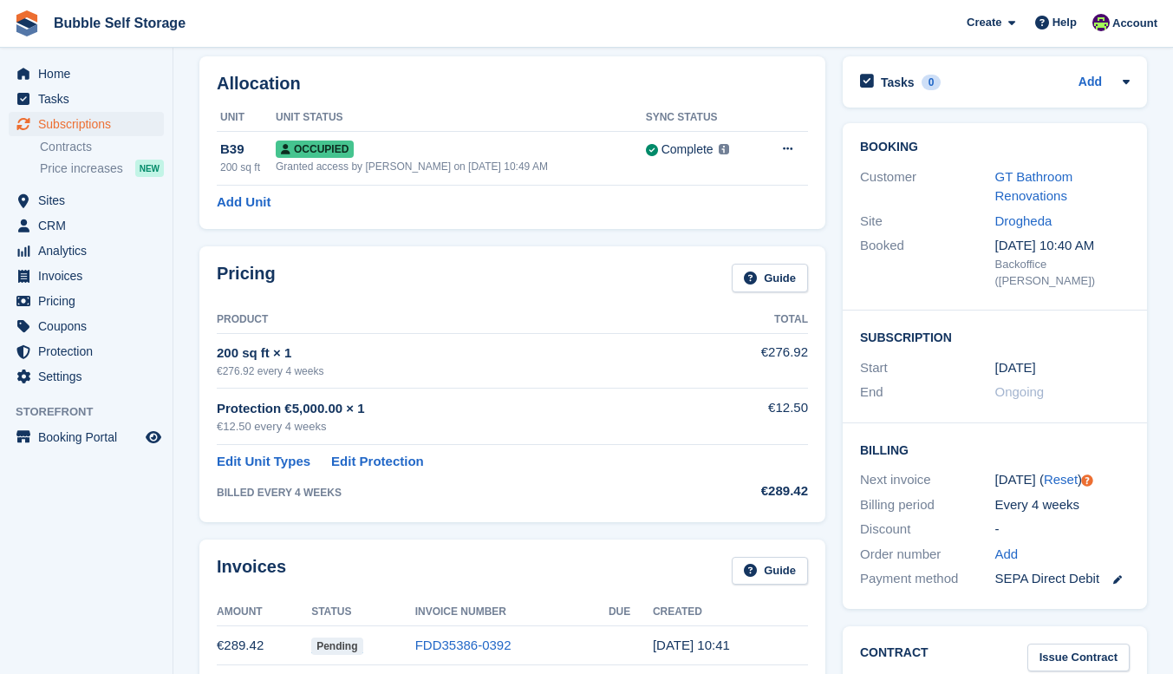
scroll to position [0, 0]
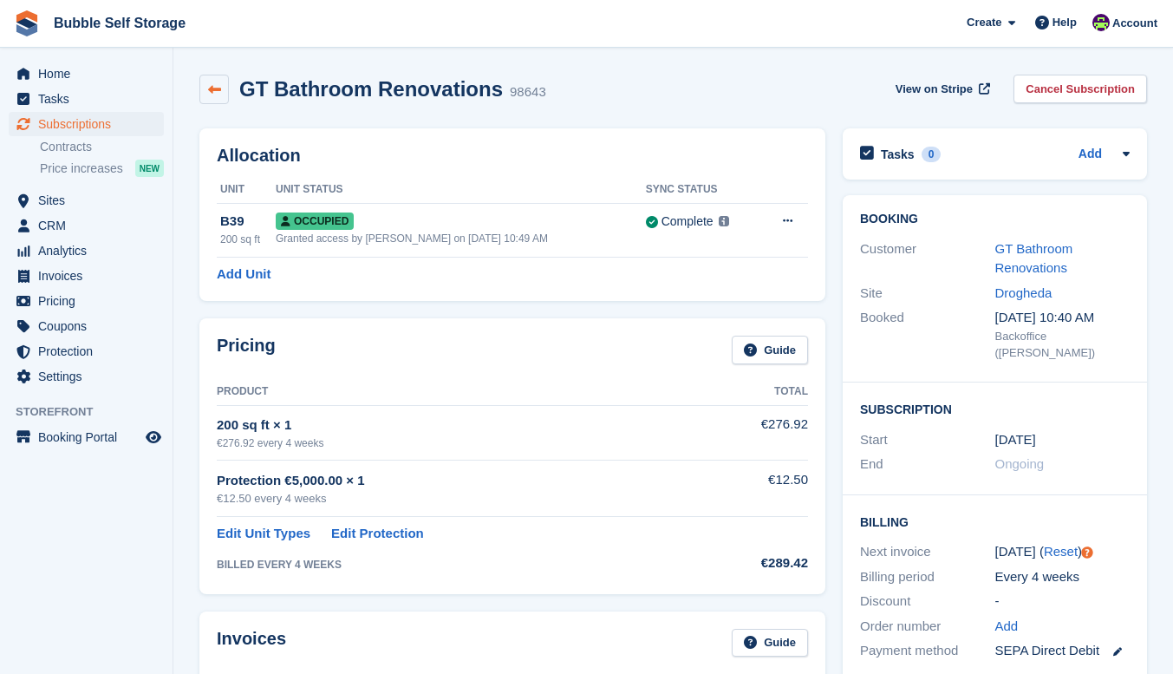
click at [211, 96] on link at bounding box center [213, 89] width 29 height 29
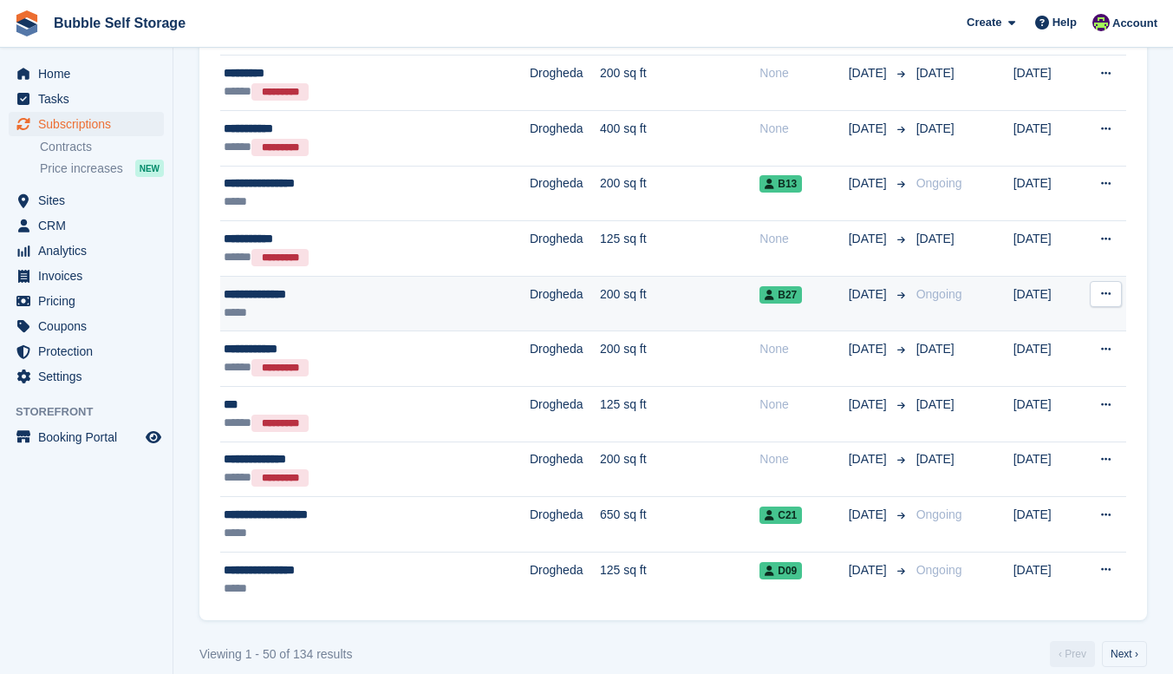
scroll to position [2459, 0]
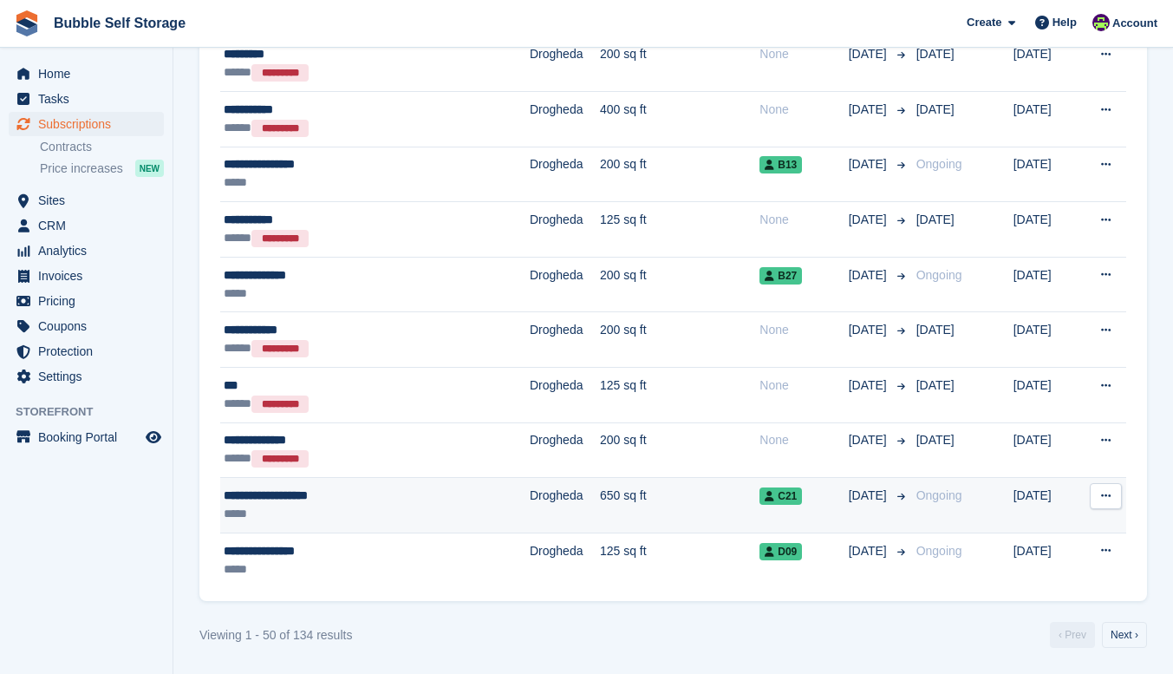
click at [921, 488] on span "Ongoing" at bounding box center [939, 495] width 46 height 14
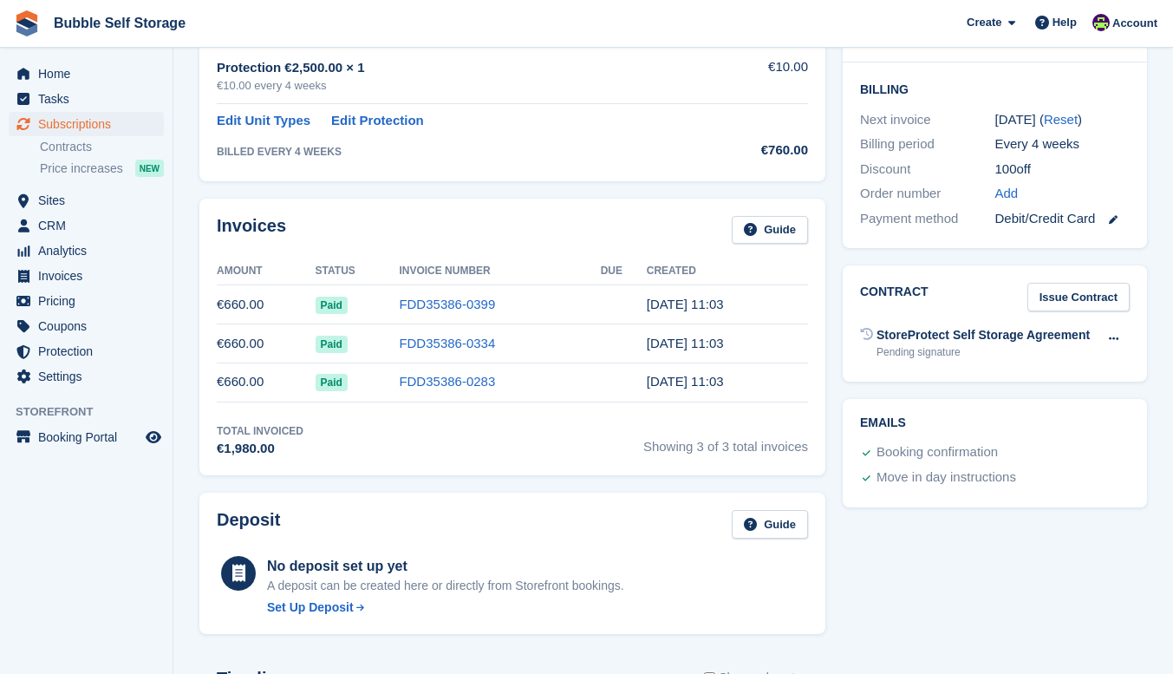
scroll to position [520, 0]
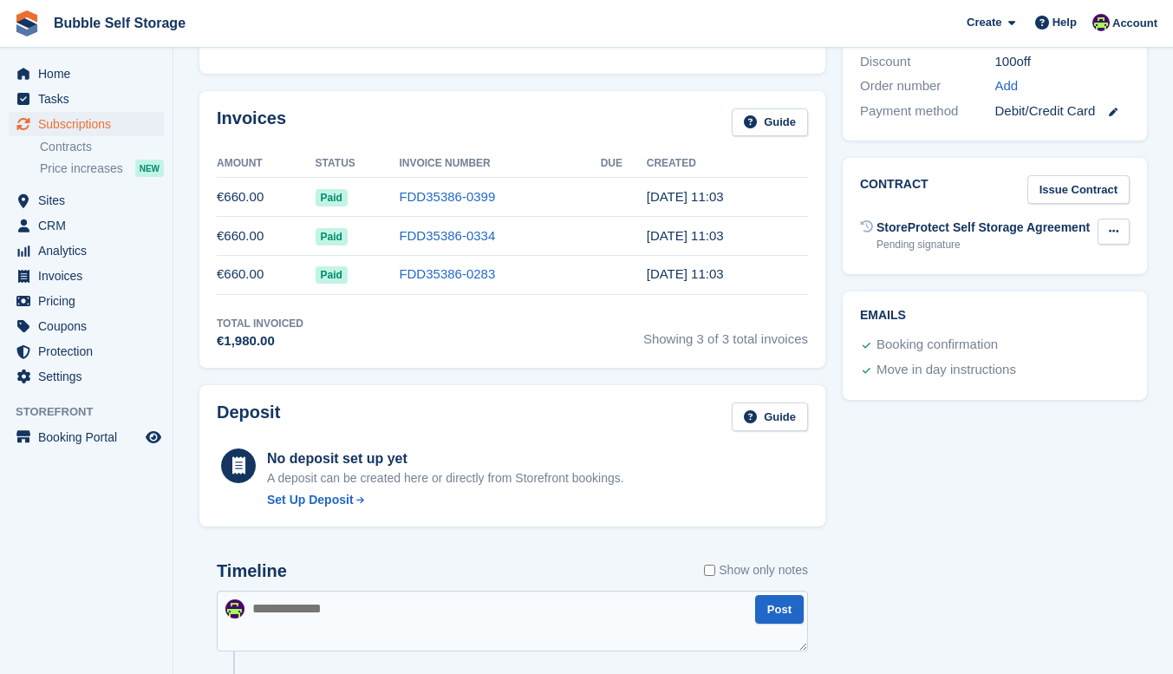
click at [1108, 226] on button at bounding box center [1113, 231] width 32 height 26
click at [1002, 184] on div "Contract Issue Contract" at bounding box center [995, 189] width 270 height 29
click at [946, 237] on div "Pending signature" at bounding box center [982, 245] width 213 height 16
click at [1102, 218] on button at bounding box center [1113, 231] width 32 height 26
click at [1097, 175] on link "Issue Contract" at bounding box center [1078, 189] width 102 height 29
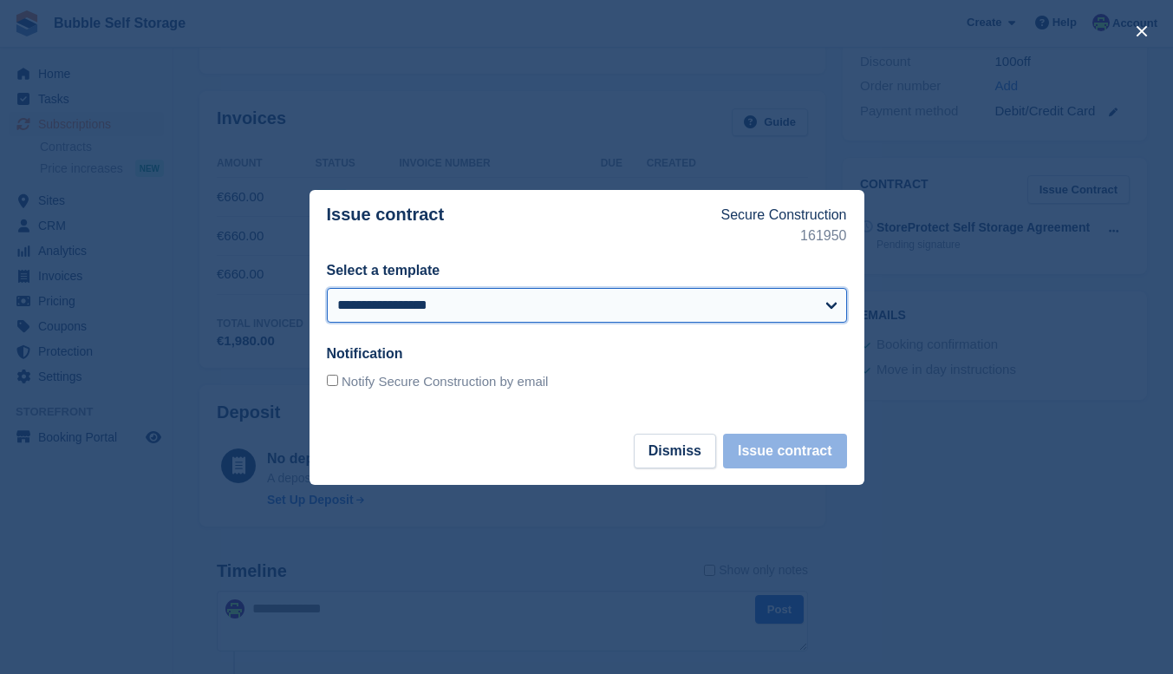
click at [530, 299] on select "**********" at bounding box center [587, 305] width 520 height 35
select select "***"
click at [327, 288] on select "**********" at bounding box center [587, 305] width 520 height 35
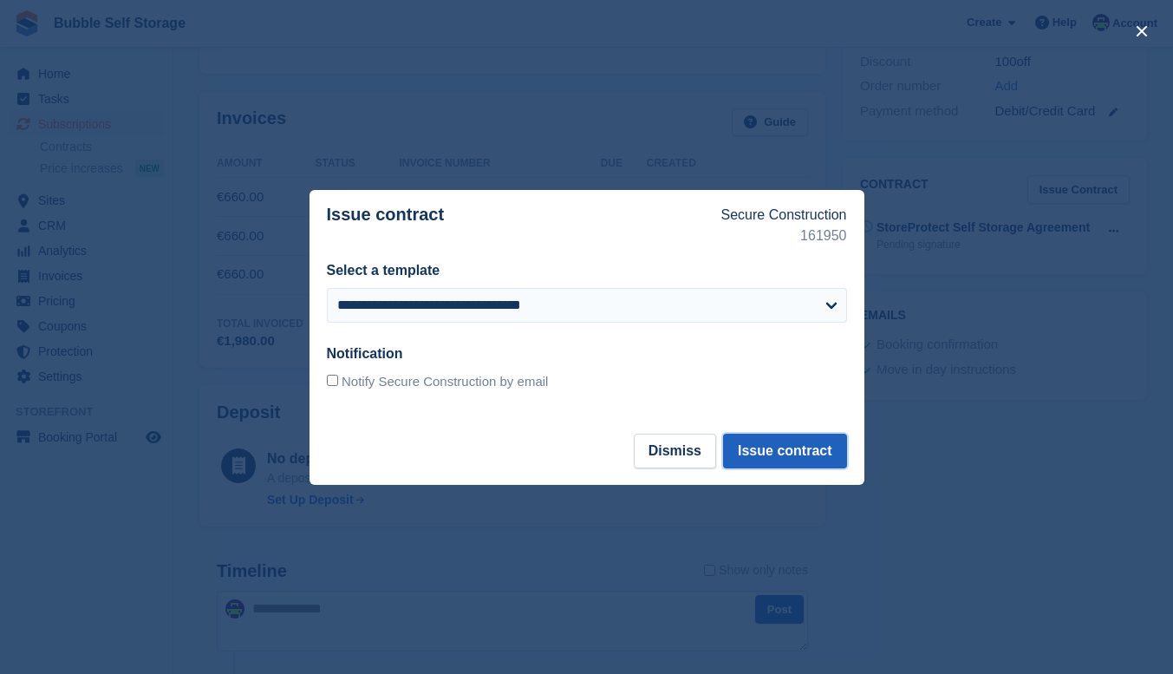
click at [792, 446] on button "Issue contract" at bounding box center [784, 450] width 123 height 35
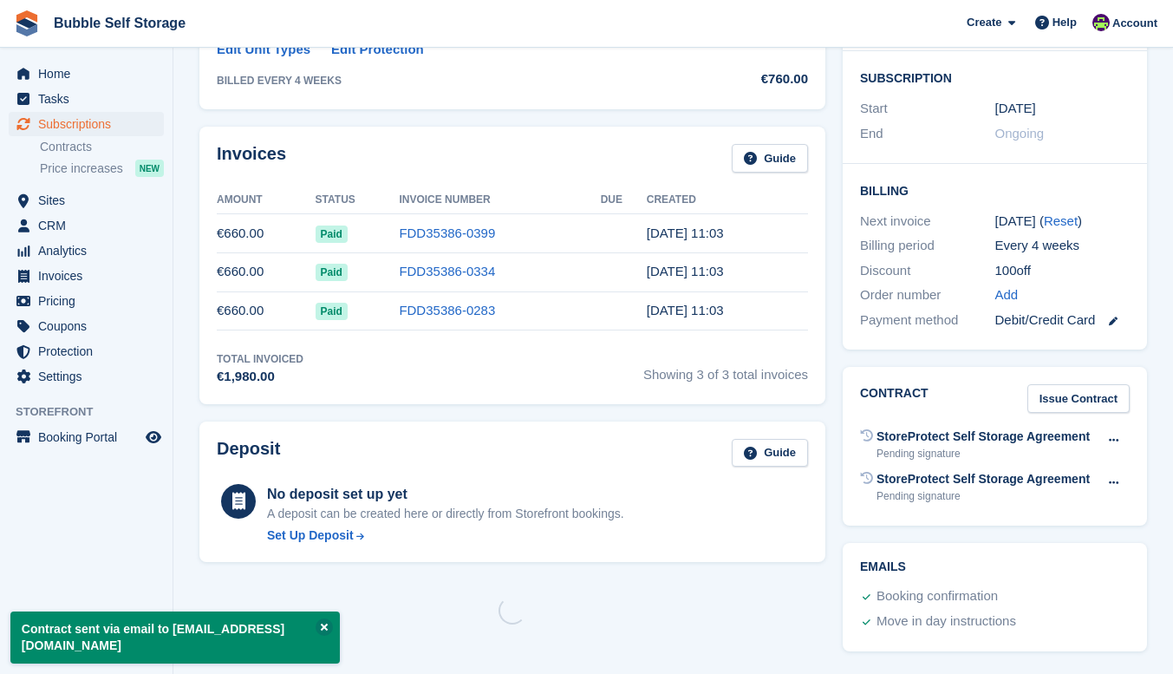
scroll to position [0, 0]
